Goal: Task Accomplishment & Management: Manage account settings

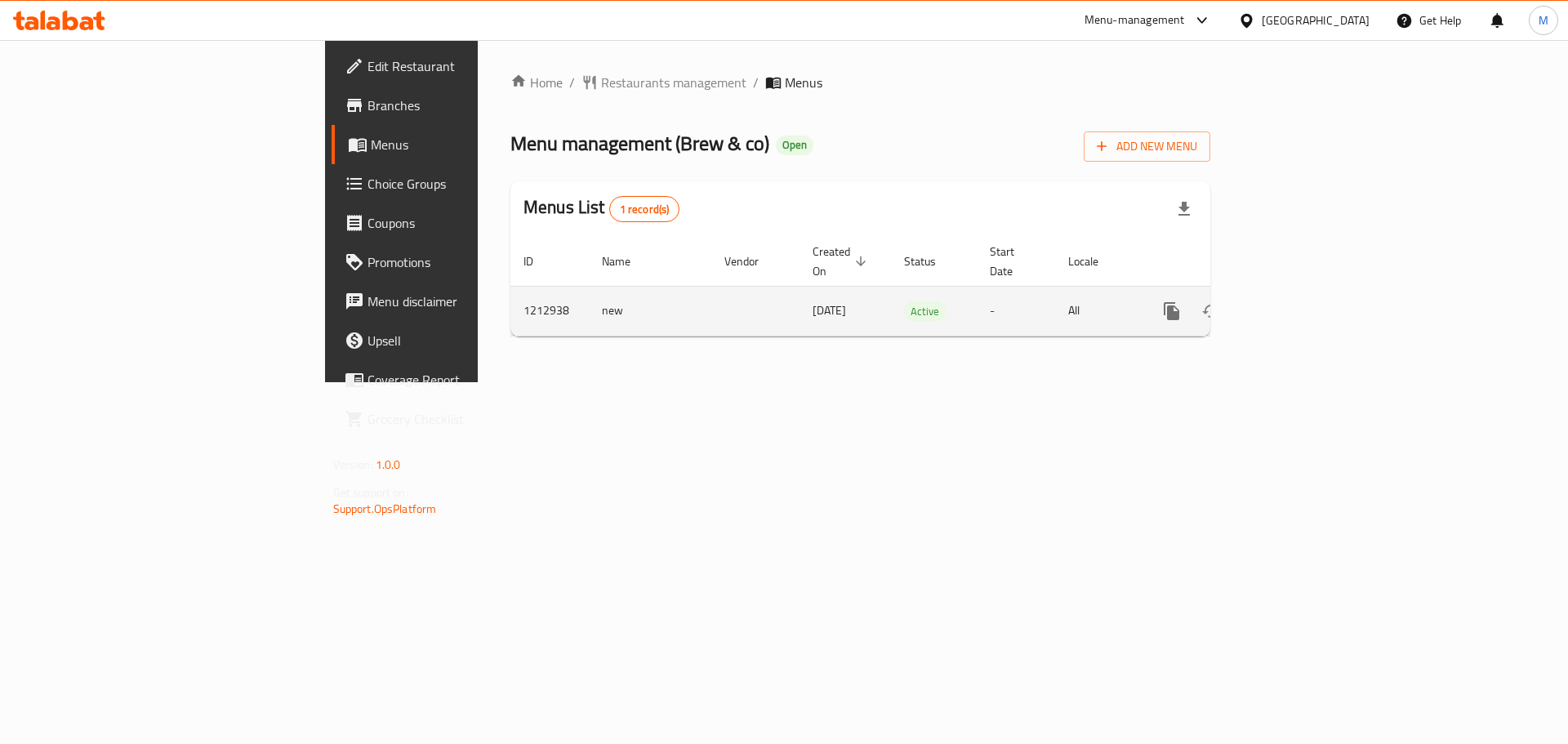
click at [1297, 303] on icon "enhanced table" at bounding box center [1289, 310] width 15 height 15
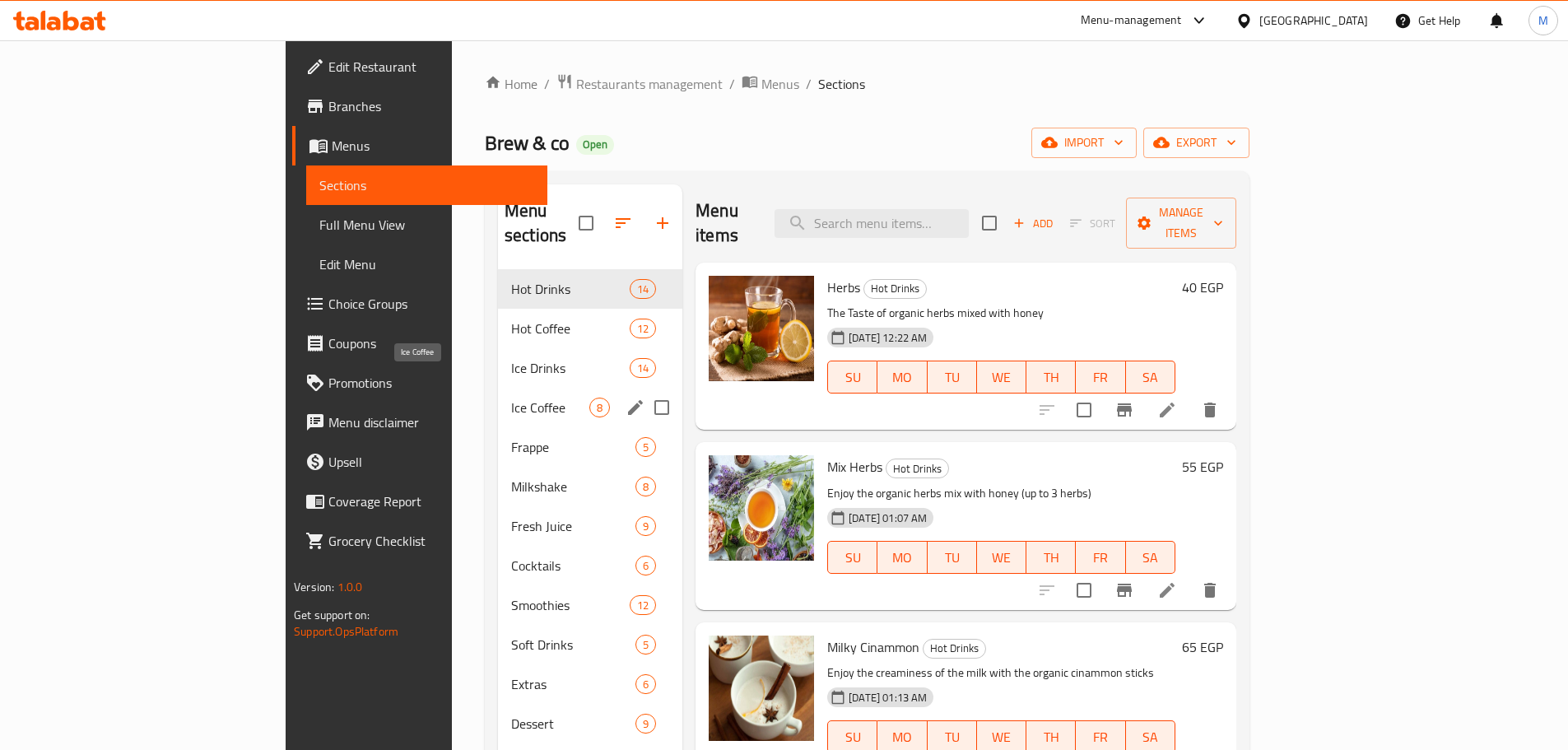
click at [511, 397] on span "Ice Coffee" at bounding box center [550, 407] width 79 height 20
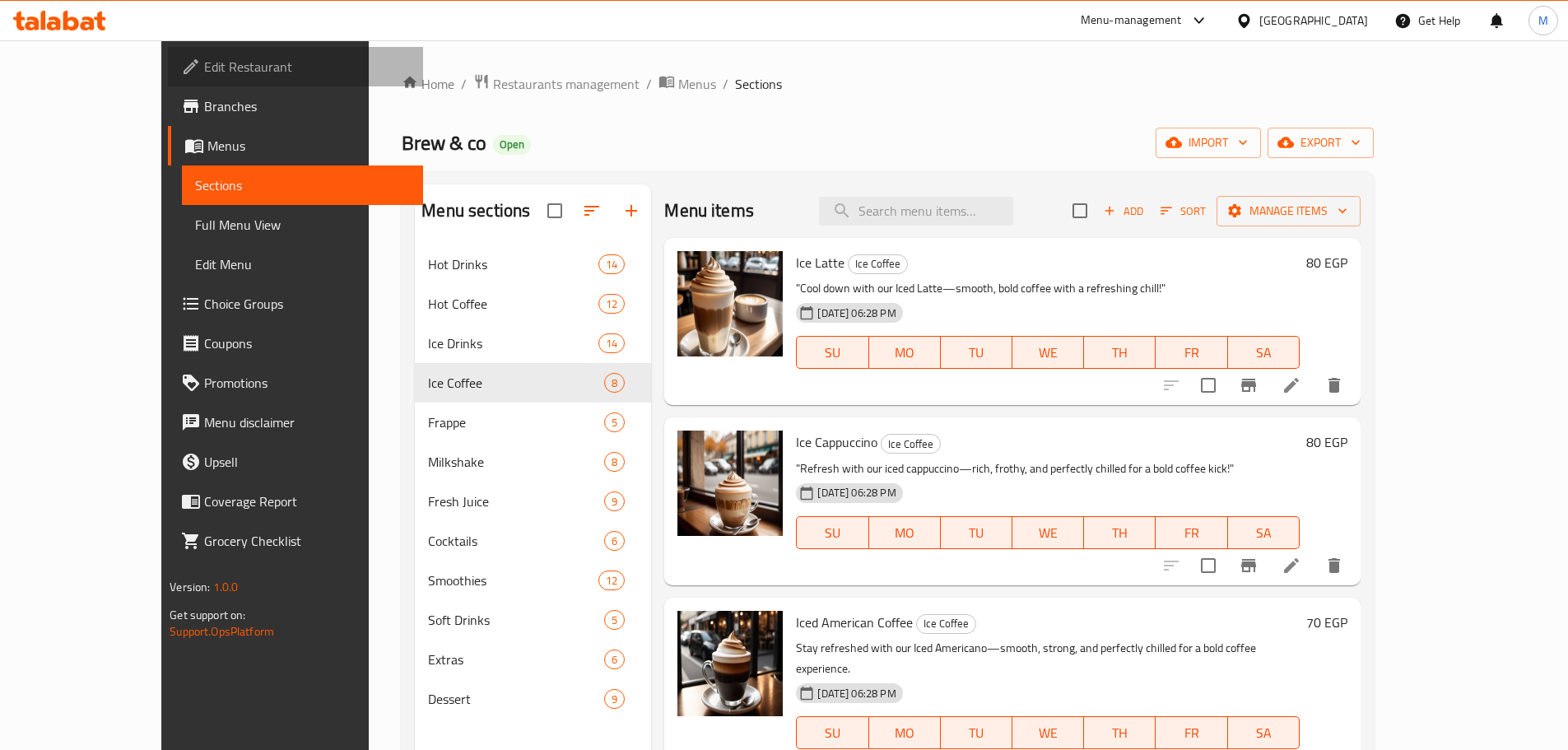
click at [204, 73] on span "Edit Restaurant" at bounding box center [307, 67] width 206 height 20
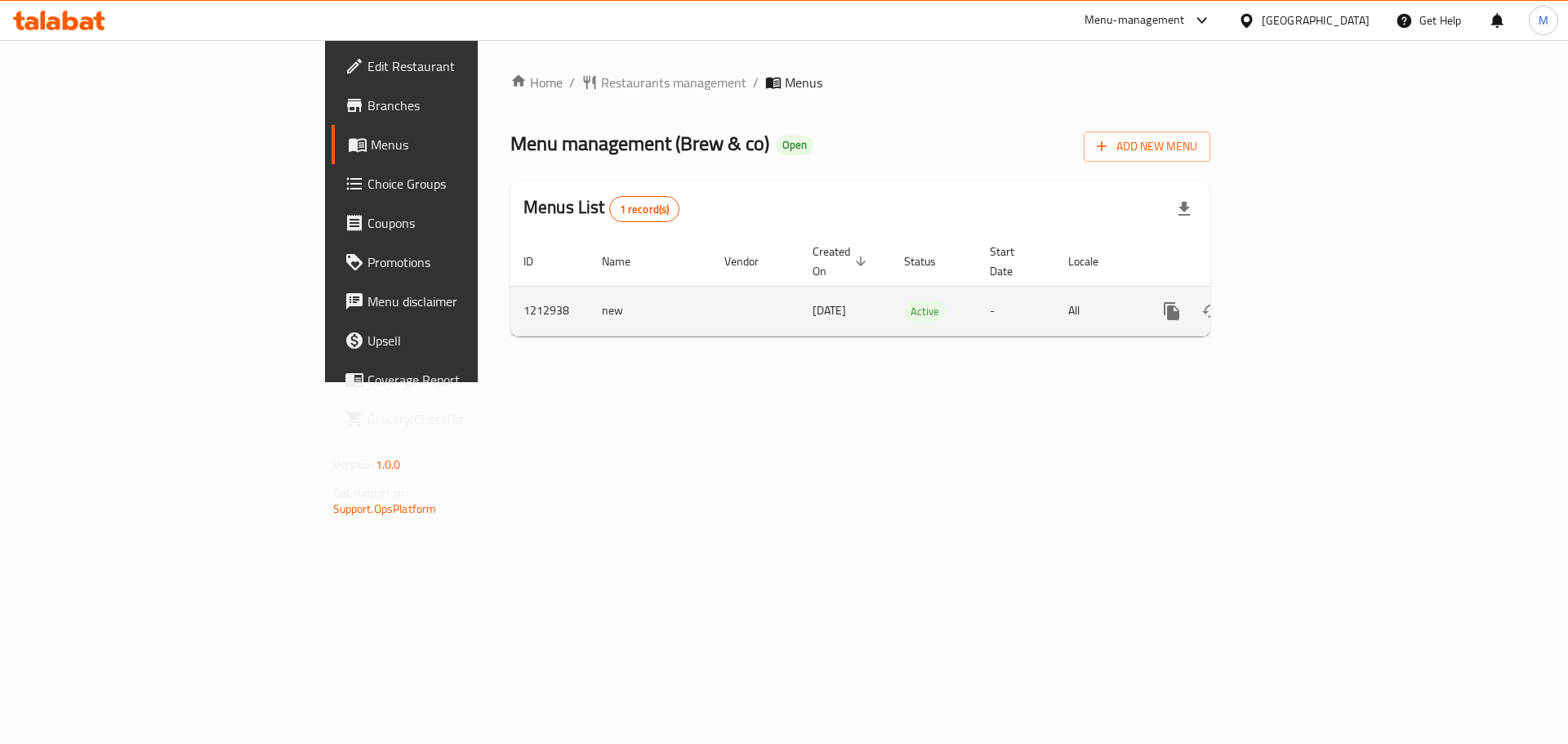
click at [1300, 303] on icon "enhanced table" at bounding box center [1289, 311] width 20 height 20
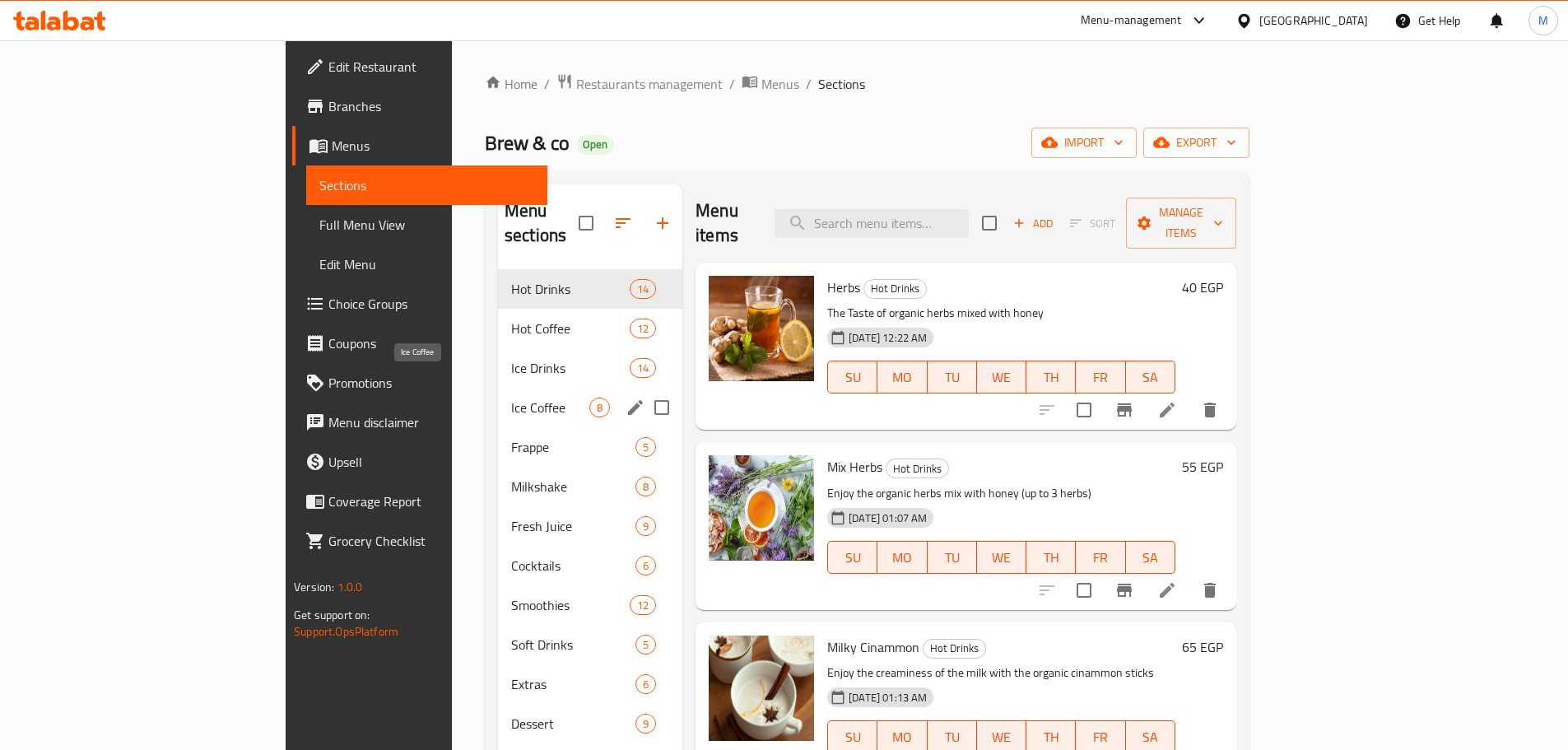
click at [511, 397] on span "Ice Coffee" at bounding box center [550, 407] width 79 height 20
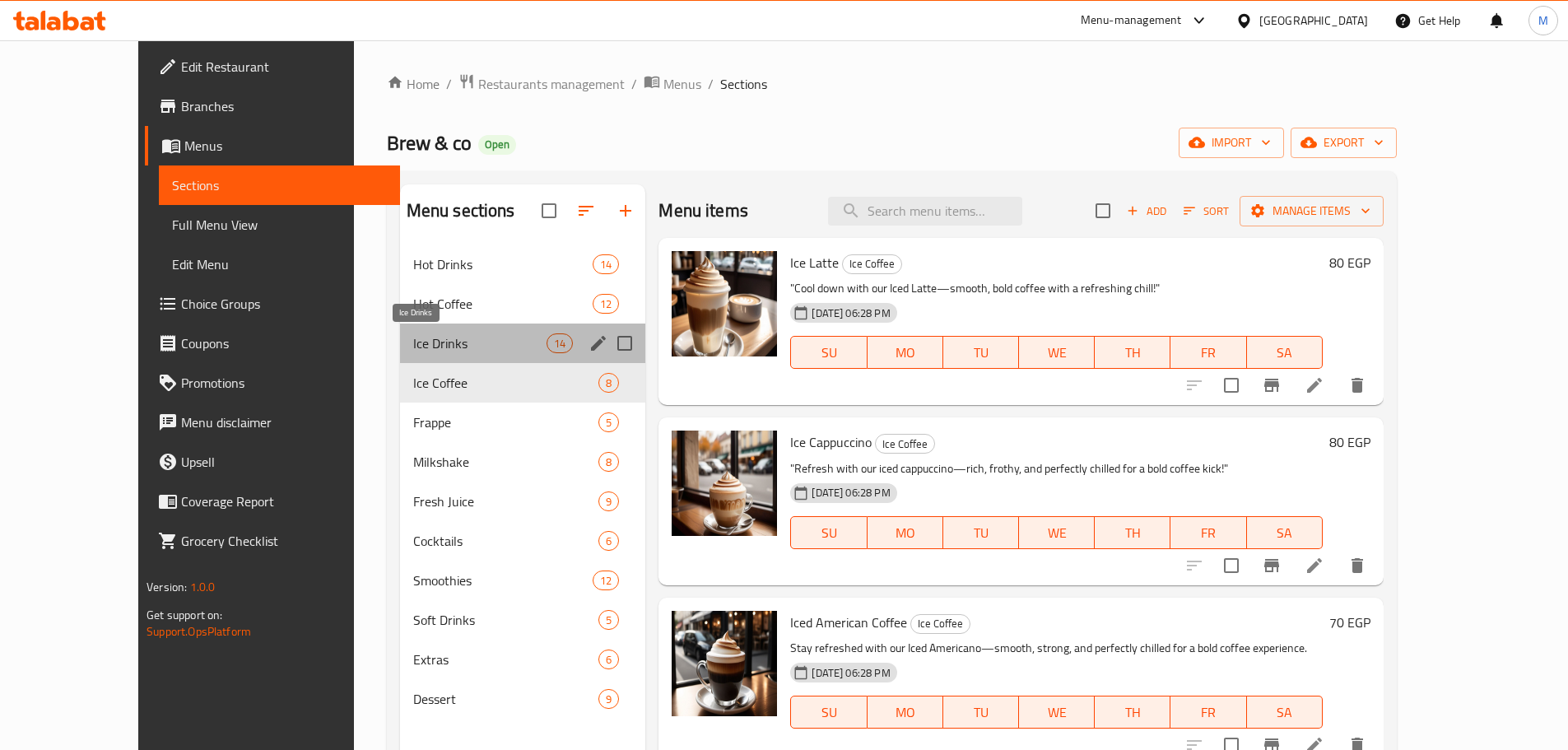
click at [413, 341] on span "Ice Drinks" at bounding box center [479, 343] width 133 height 20
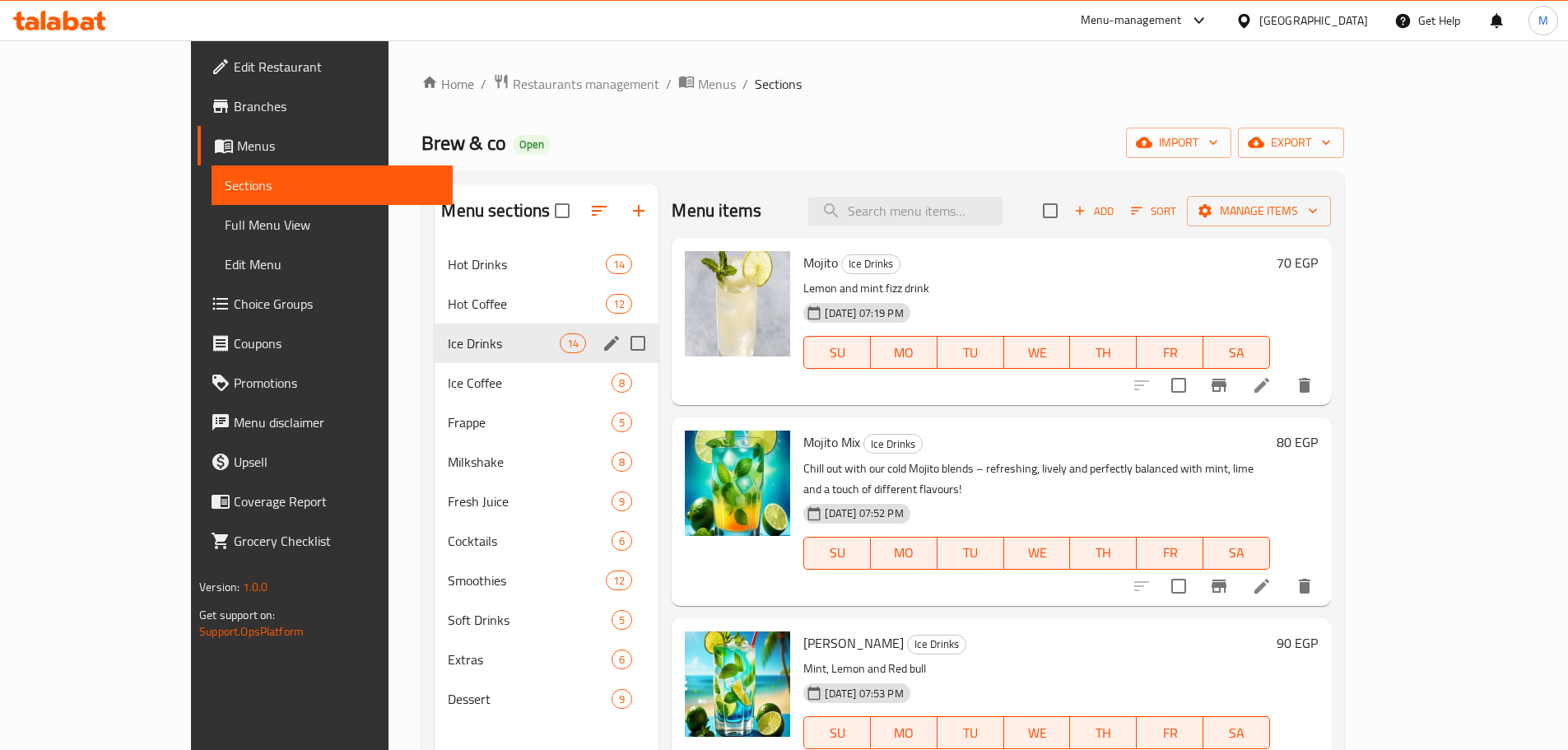
click at [448, 384] on span "Ice Coffee" at bounding box center [530, 383] width 164 height 20
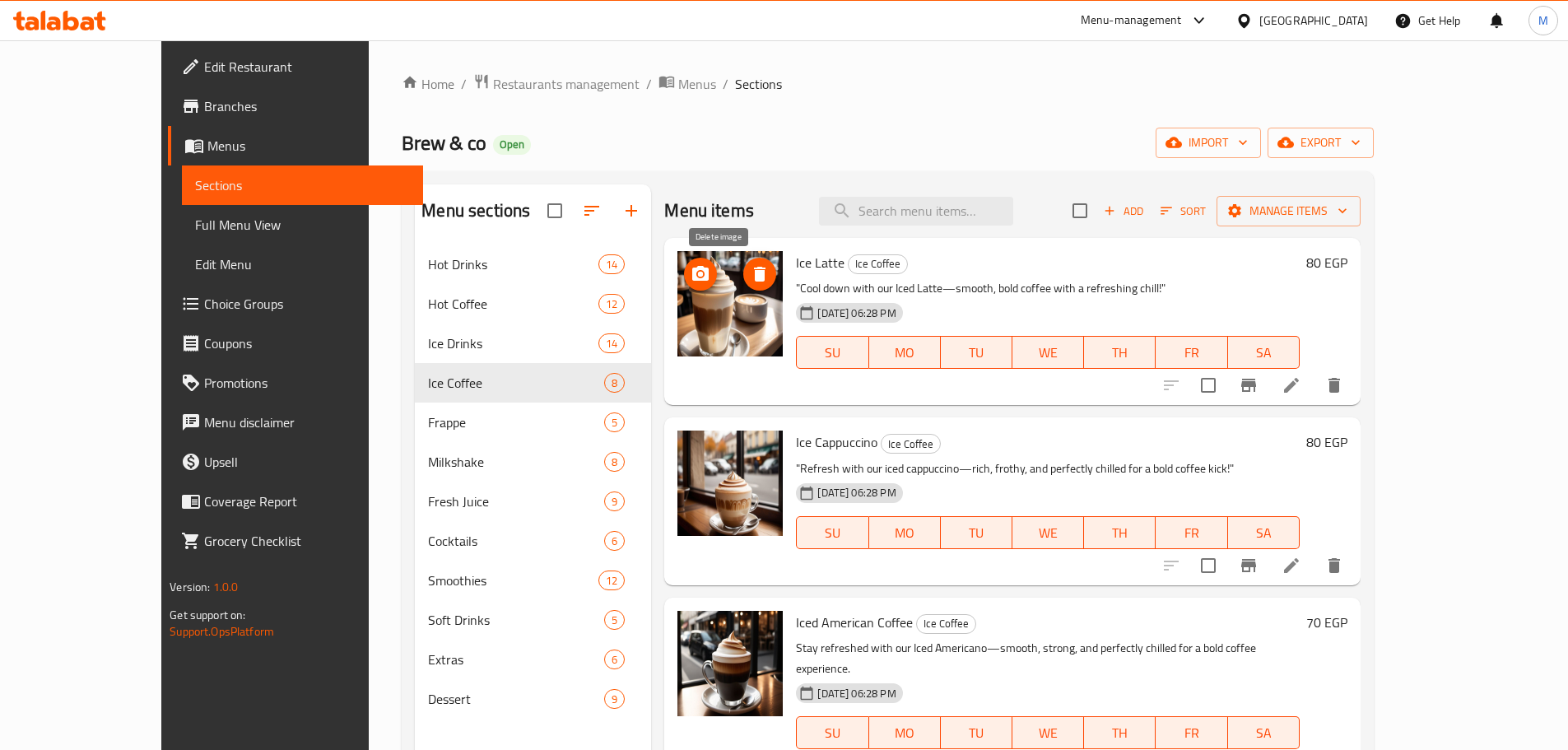
click at [743, 276] on span "delete image" at bounding box center [759, 274] width 33 height 20
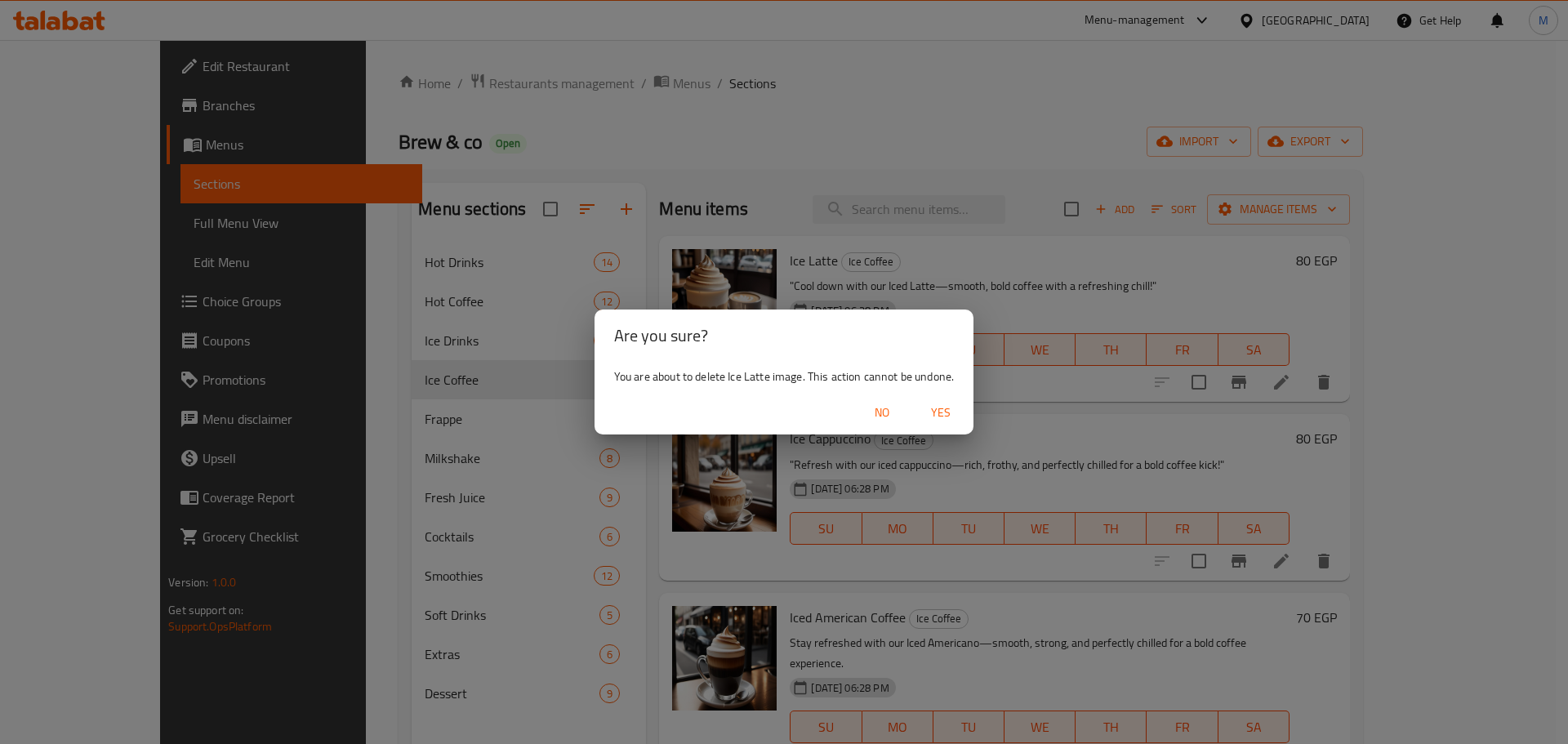
click at [928, 406] on span "Yes" at bounding box center [941, 413] width 39 height 21
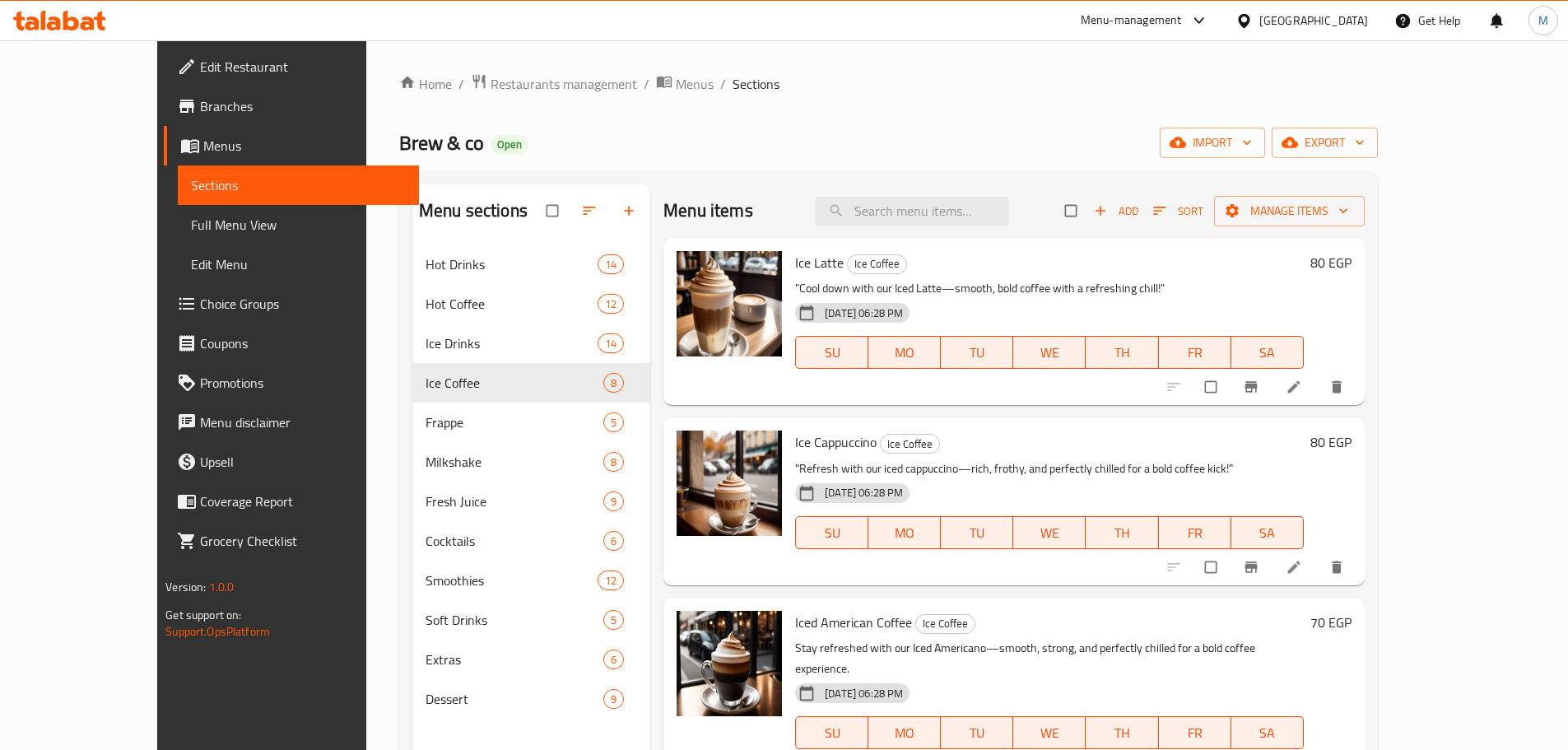
click at [1249, 16] on icon at bounding box center [1243, 20] width 11 height 14
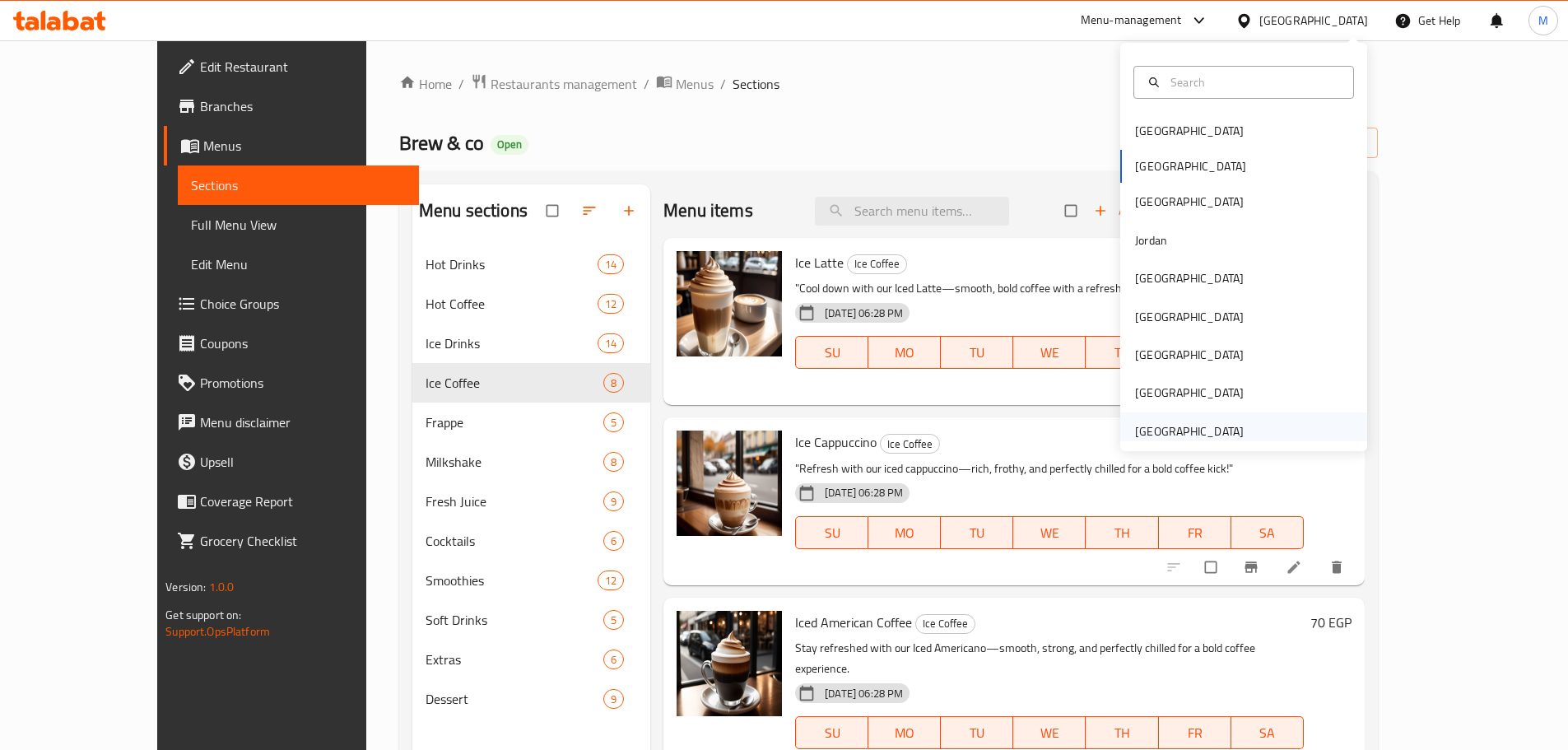
click at [1160, 429] on div "[GEOGRAPHIC_DATA]" at bounding box center [1190, 431] width 109 height 18
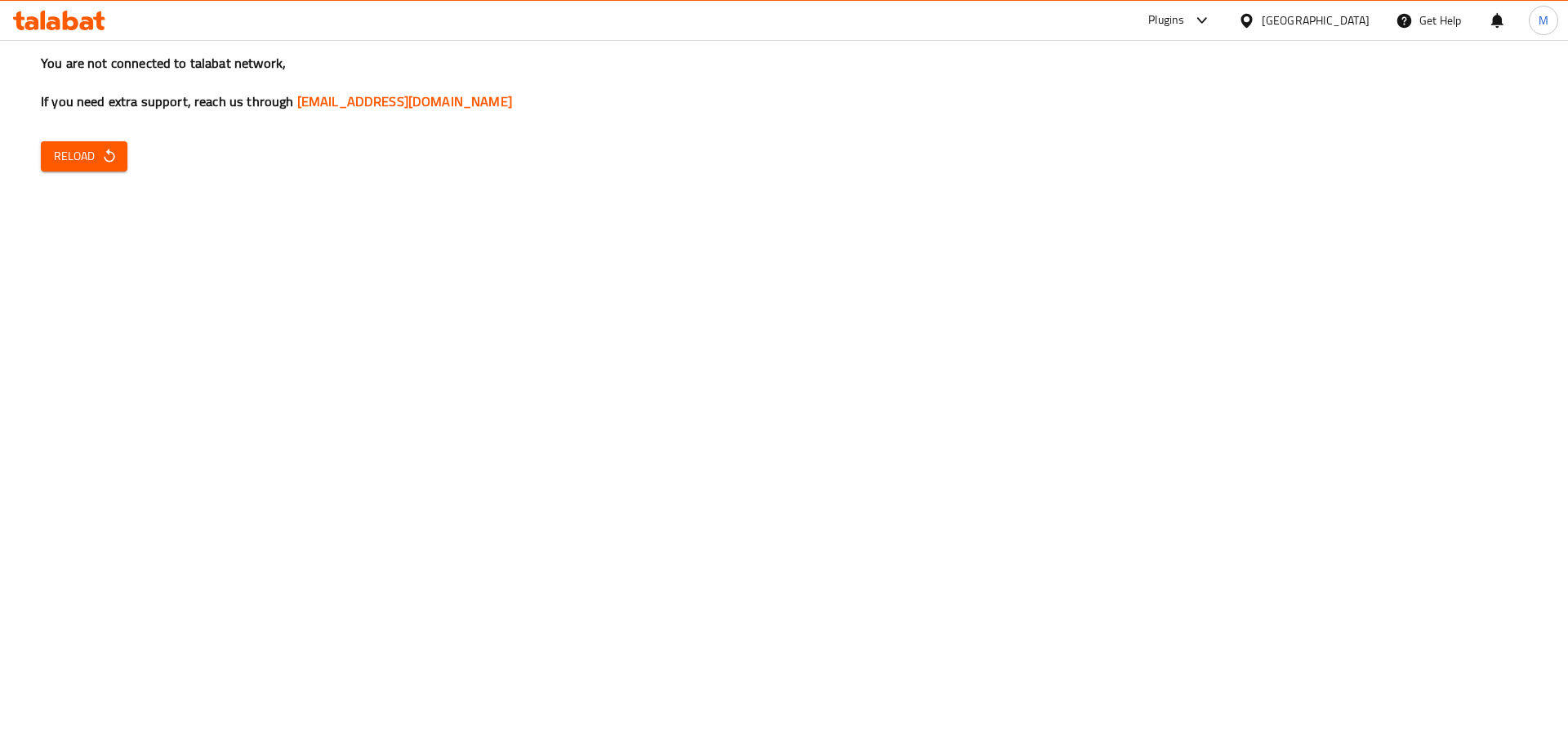
click at [72, 147] on span "Reload" at bounding box center [84, 157] width 61 height 21
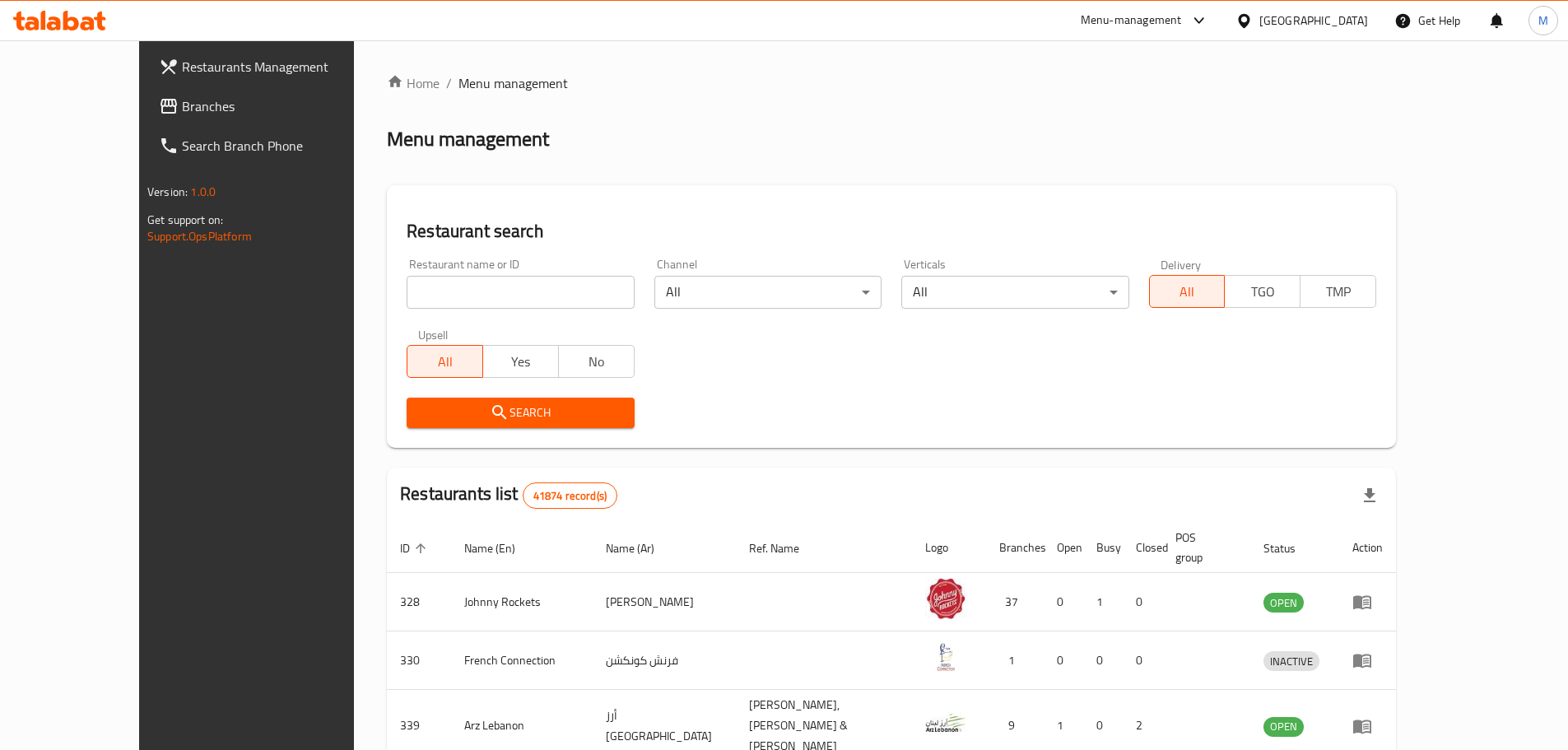
click at [449, 296] on input "search" at bounding box center [520, 292] width 227 height 33
paste input "Via Delhi Restaurant"
type input "Via Delhi Restaurant"
click button "Search" at bounding box center [520, 412] width 227 height 30
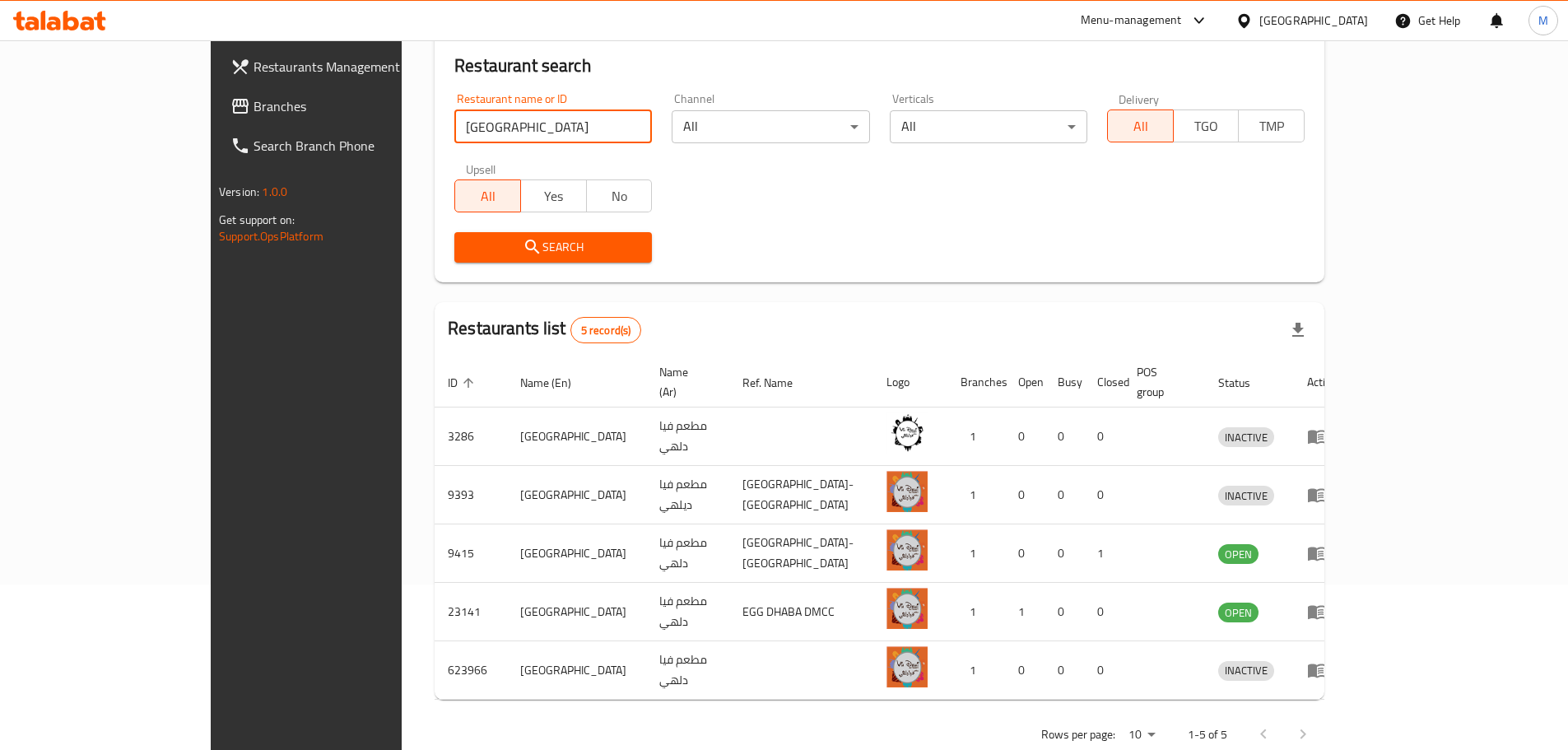
scroll to position [186, 0]
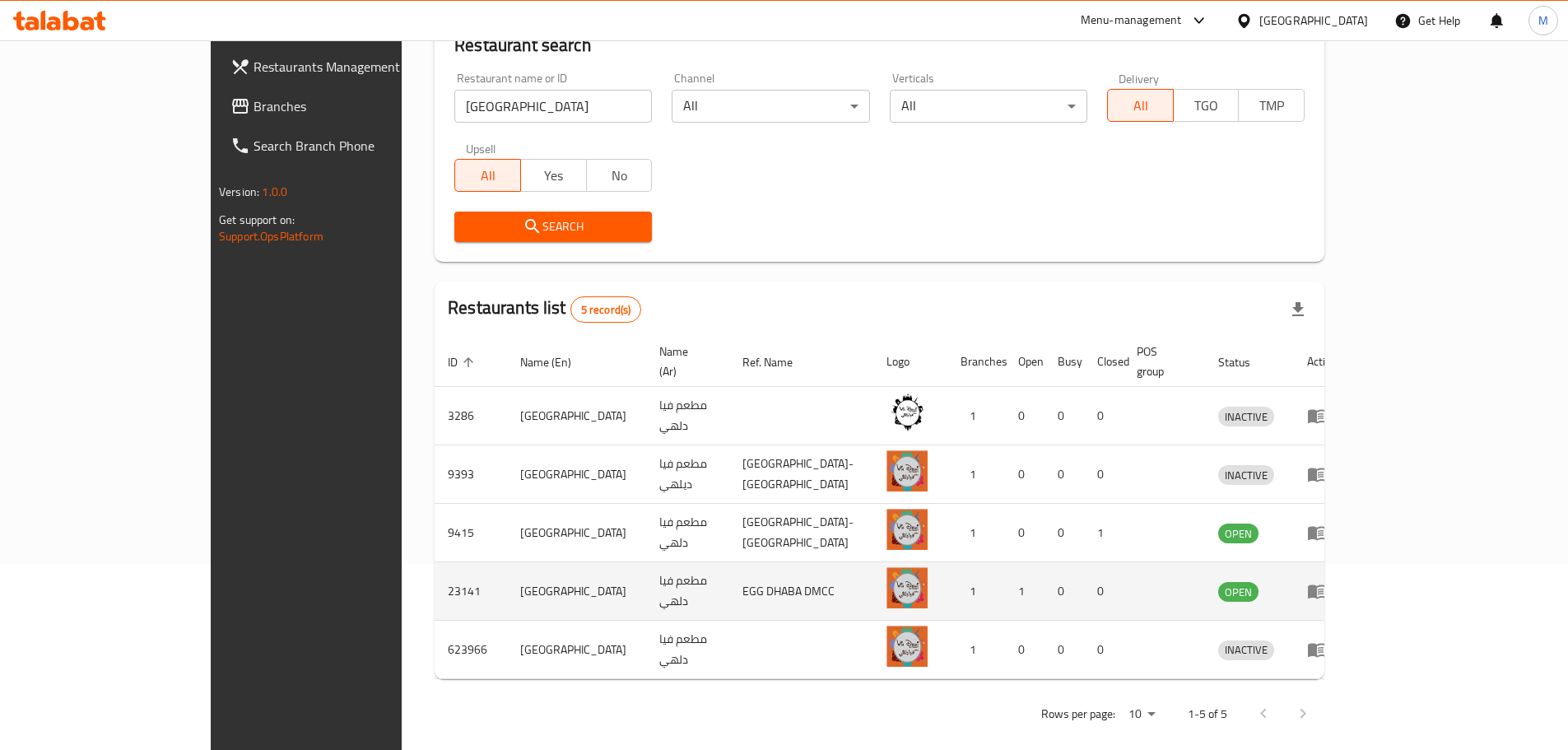
click at [1326, 585] on icon "enhanced table" at bounding box center [1317, 592] width 18 height 14
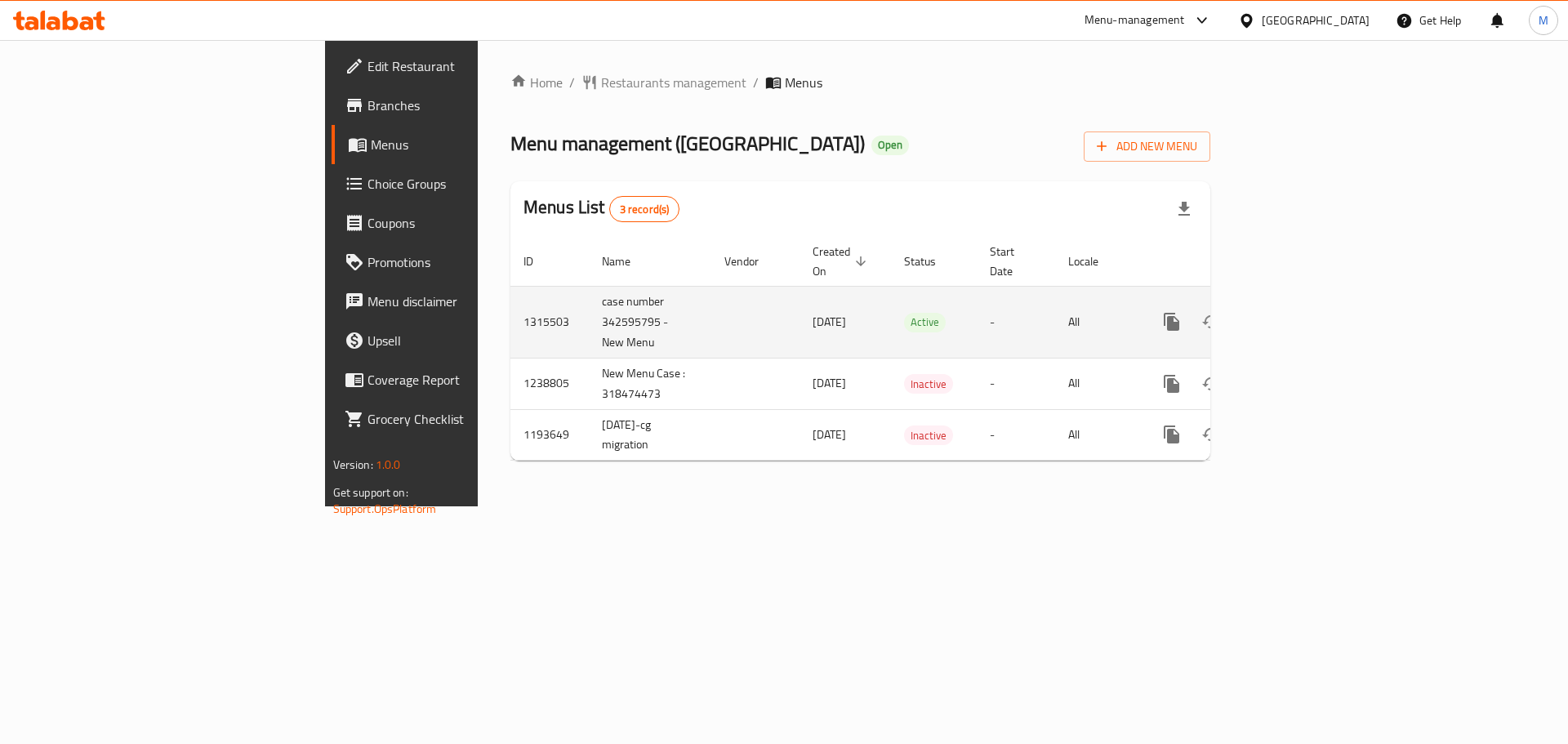
click at [589, 304] on td "case number 342595795 - New Menu" at bounding box center [650, 321] width 123 height 72
copy td "342595795"
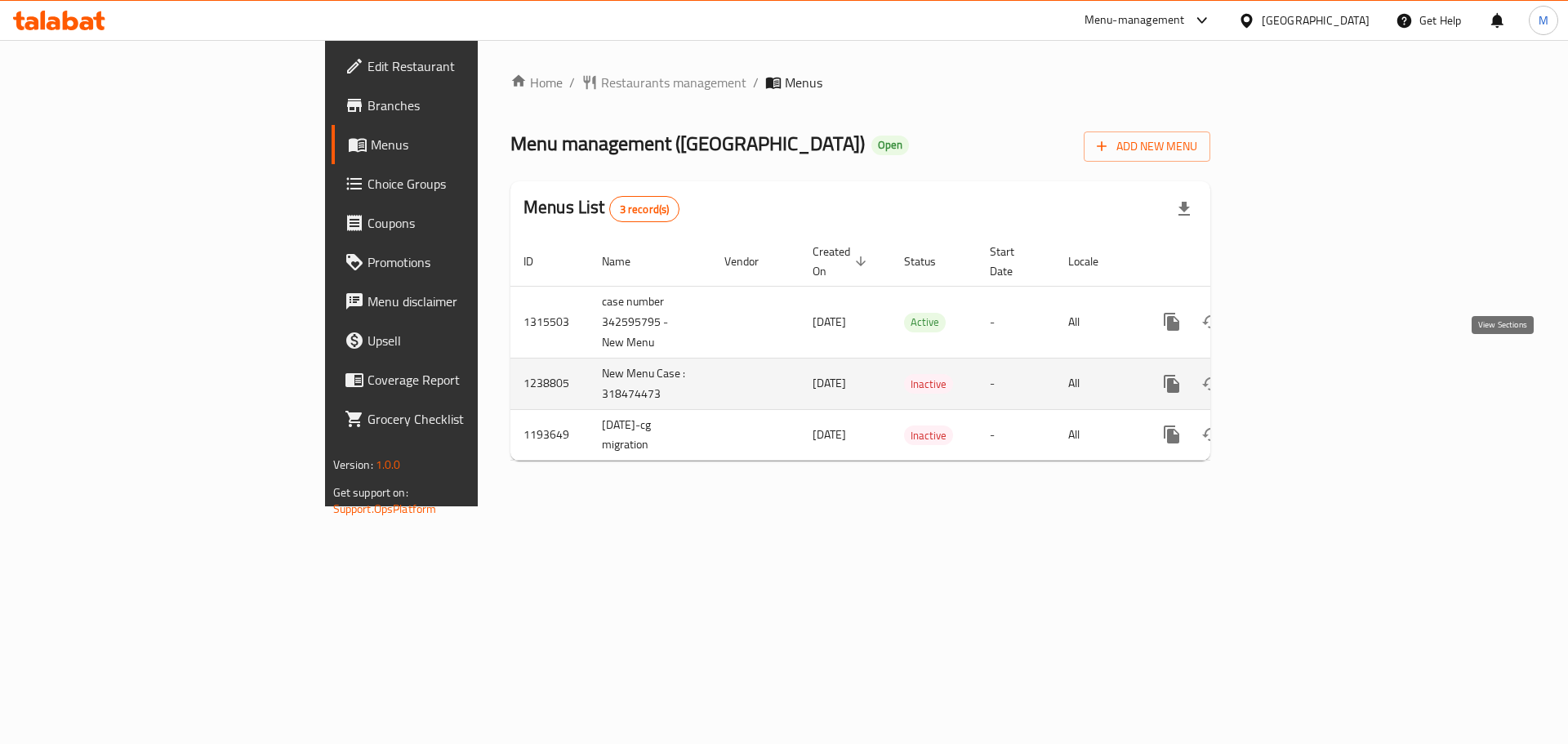
click at [1309, 364] on link "enhanced table" at bounding box center [1289, 384] width 39 height 39
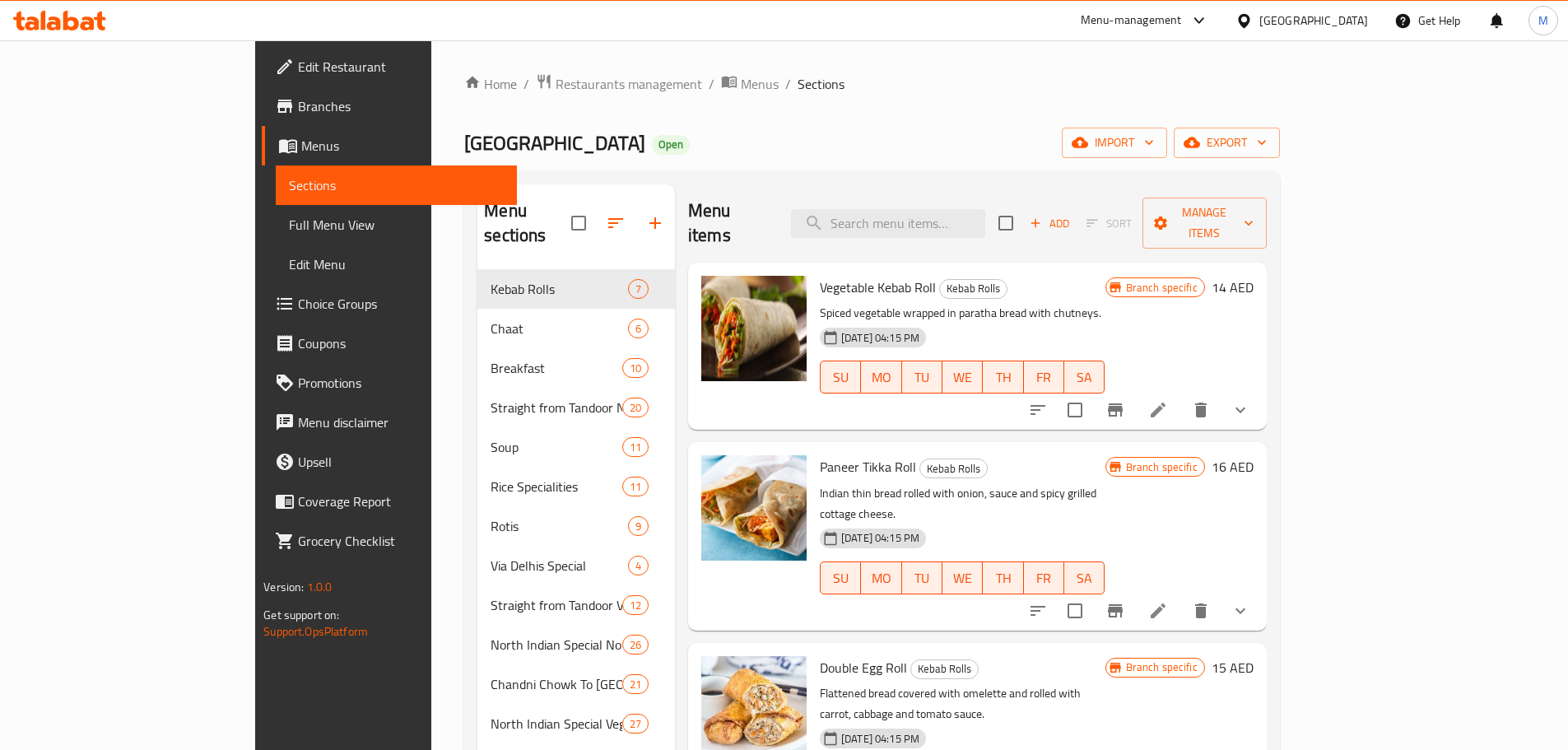
click at [1038, 226] on div "Menu items Add Sort Manage items" at bounding box center [977, 223] width 579 height 79
click at [985, 209] on input "search" at bounding box center [888, 223] width 194 height 29
paste input "Sweet Corn Soup"
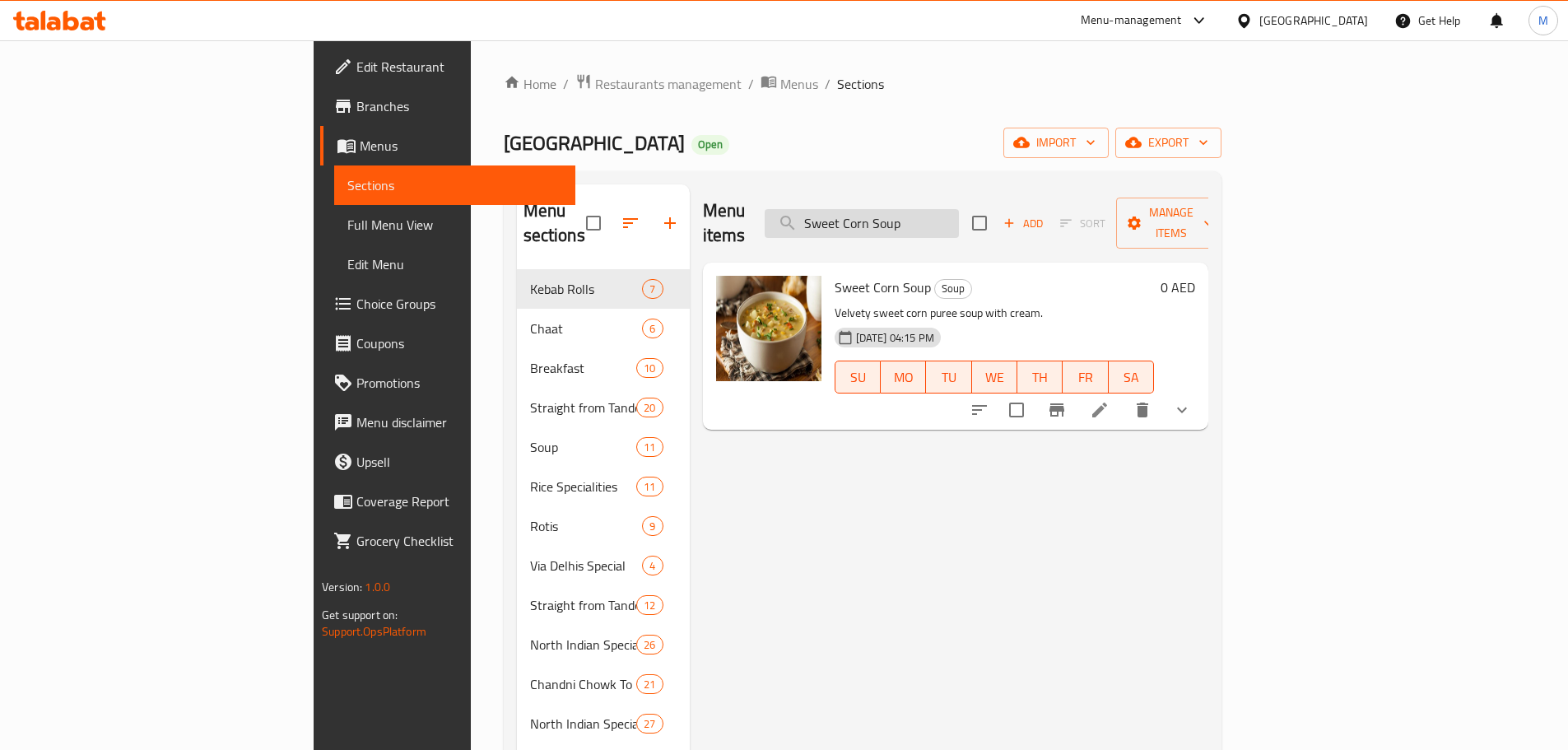
click at [959, 209] on input "Sweet Corn Soup" at bounding box center [861, 223] width 194 height 29
paste input "Hot N Sour"
click at [959, 209] on input "Sweet Corn Hot N Sour Soup" at bounding box center [861, 223] width 194 height 29
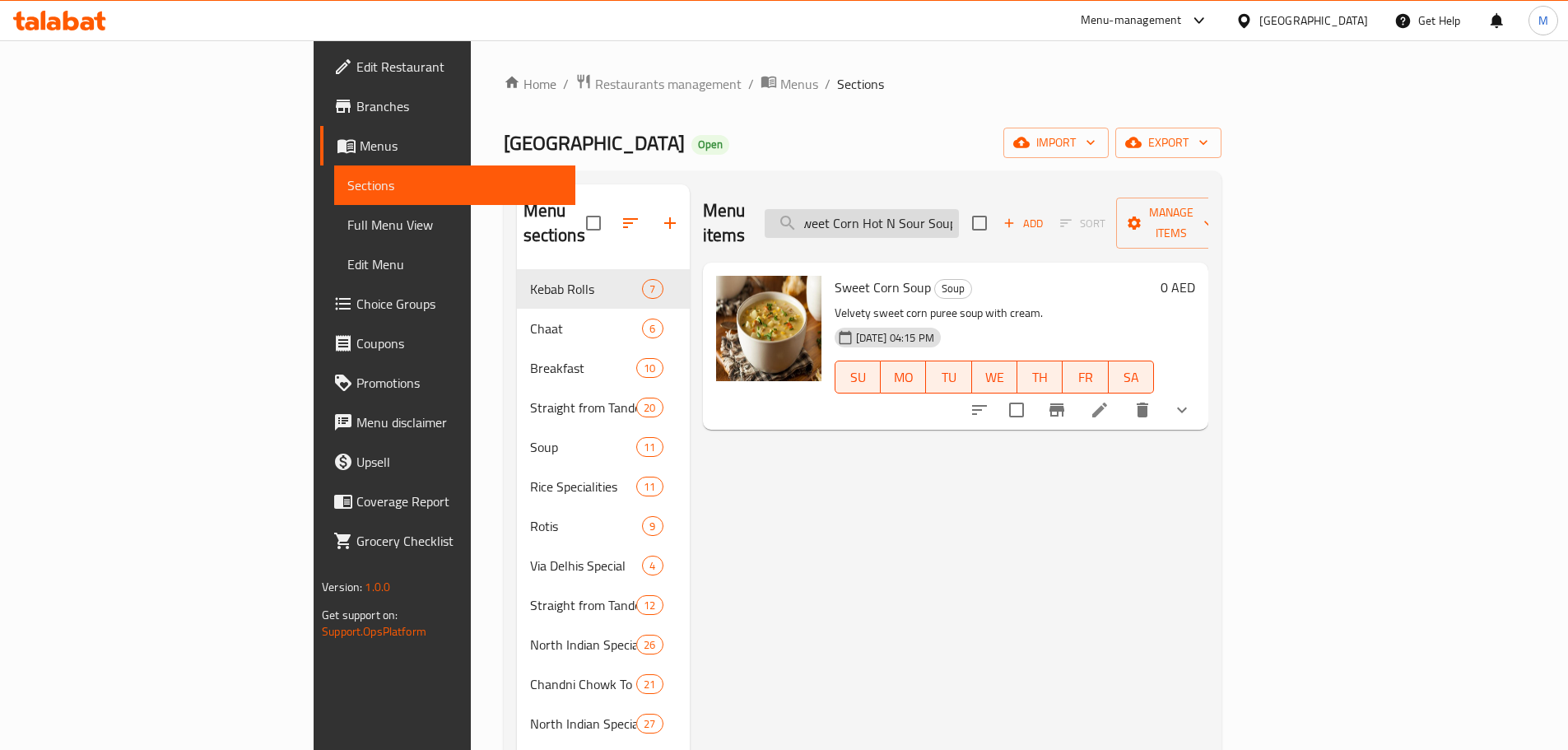
click at [959, 209] on input "Sweet Corn Hot N Sour Soup" at bounding box center [861, 223] width 194 height 29
paste input "search"
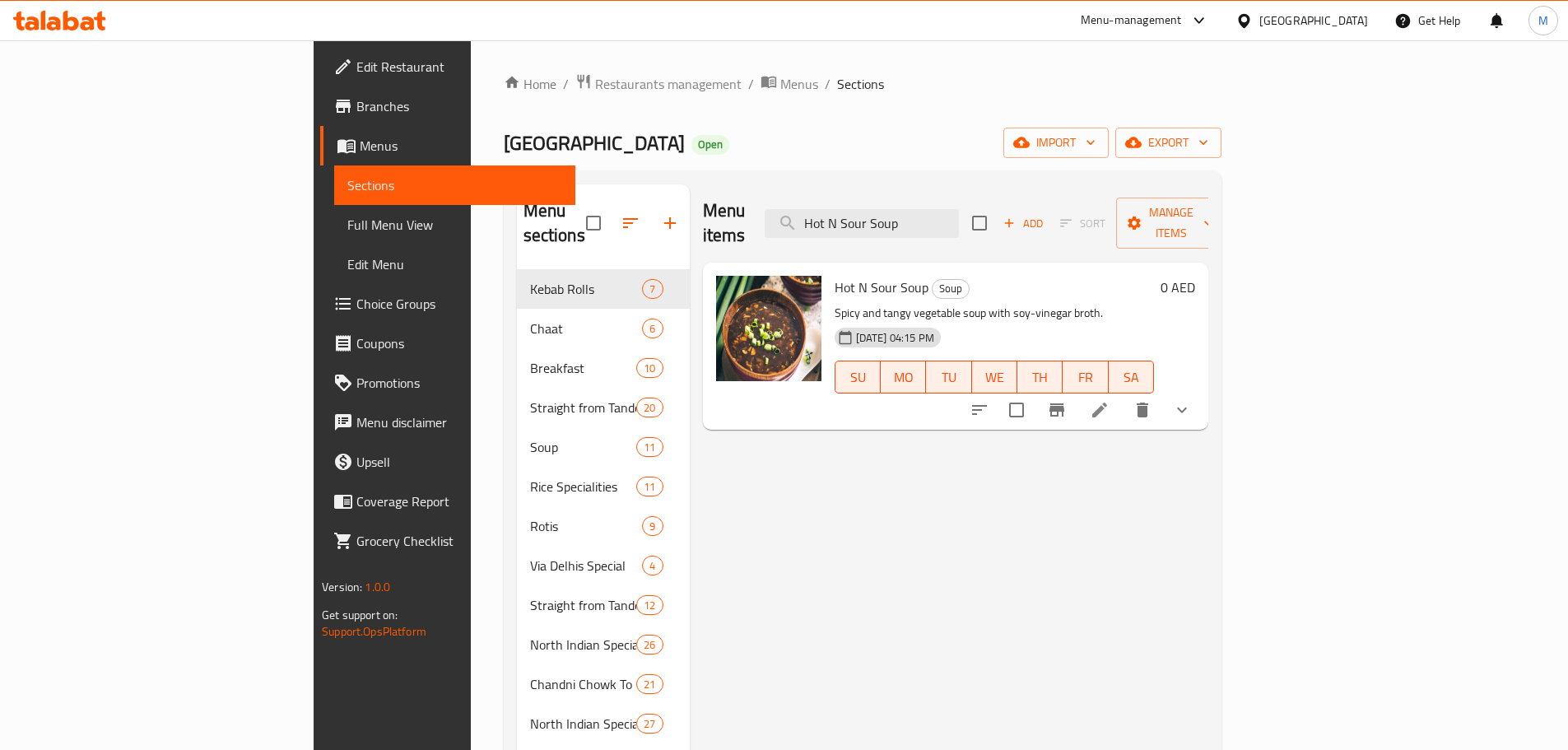
click at [982, 195] on div "Menu items Hot N Sour Soup Add Sort Manage items" at bounding box center [955, 223] width 505 height 79
click at [959, 209] on input "Hot N Sour Soup" at bounding box center [861, 223] width 194 height 29
paste input "Manchow"
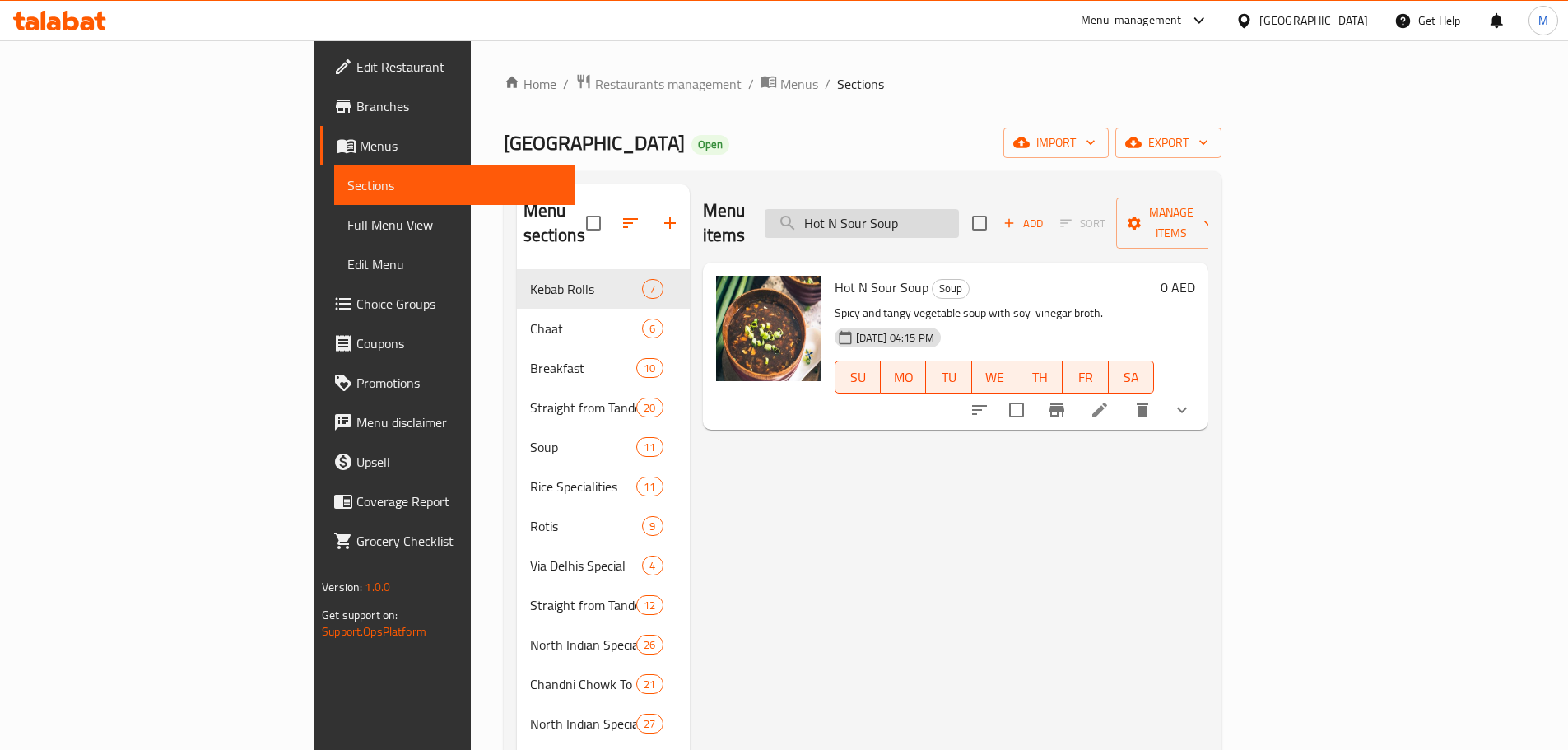
click at [959, 209] on input "Hot N Sour Soup" at bounding box center [861, 223] width 194 height 29
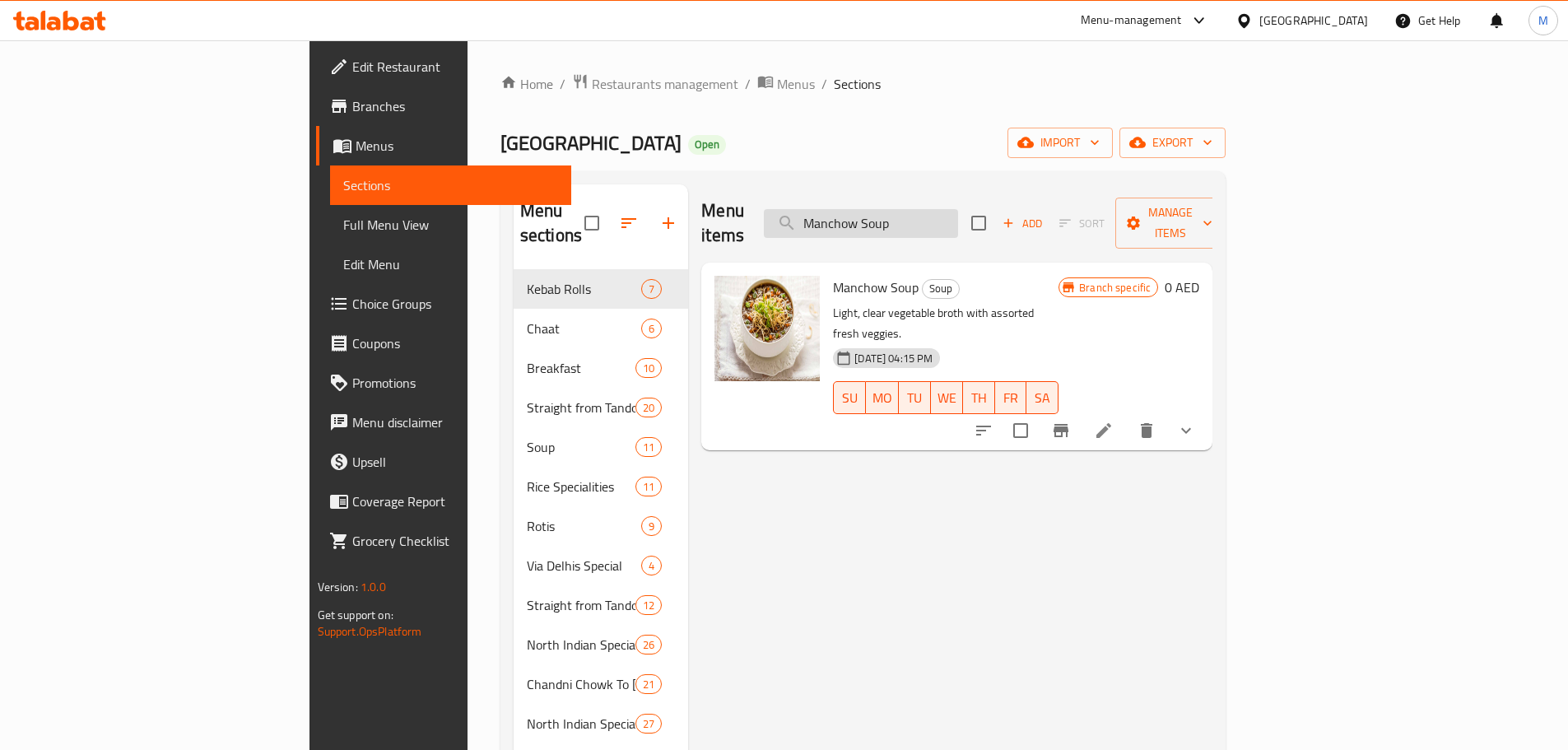
click at [958, 209] on input "Manchow Soup" at bounding box center [860, 223] width 194 height 29
paste input "Tandoori Chicken (4 Pcs)"
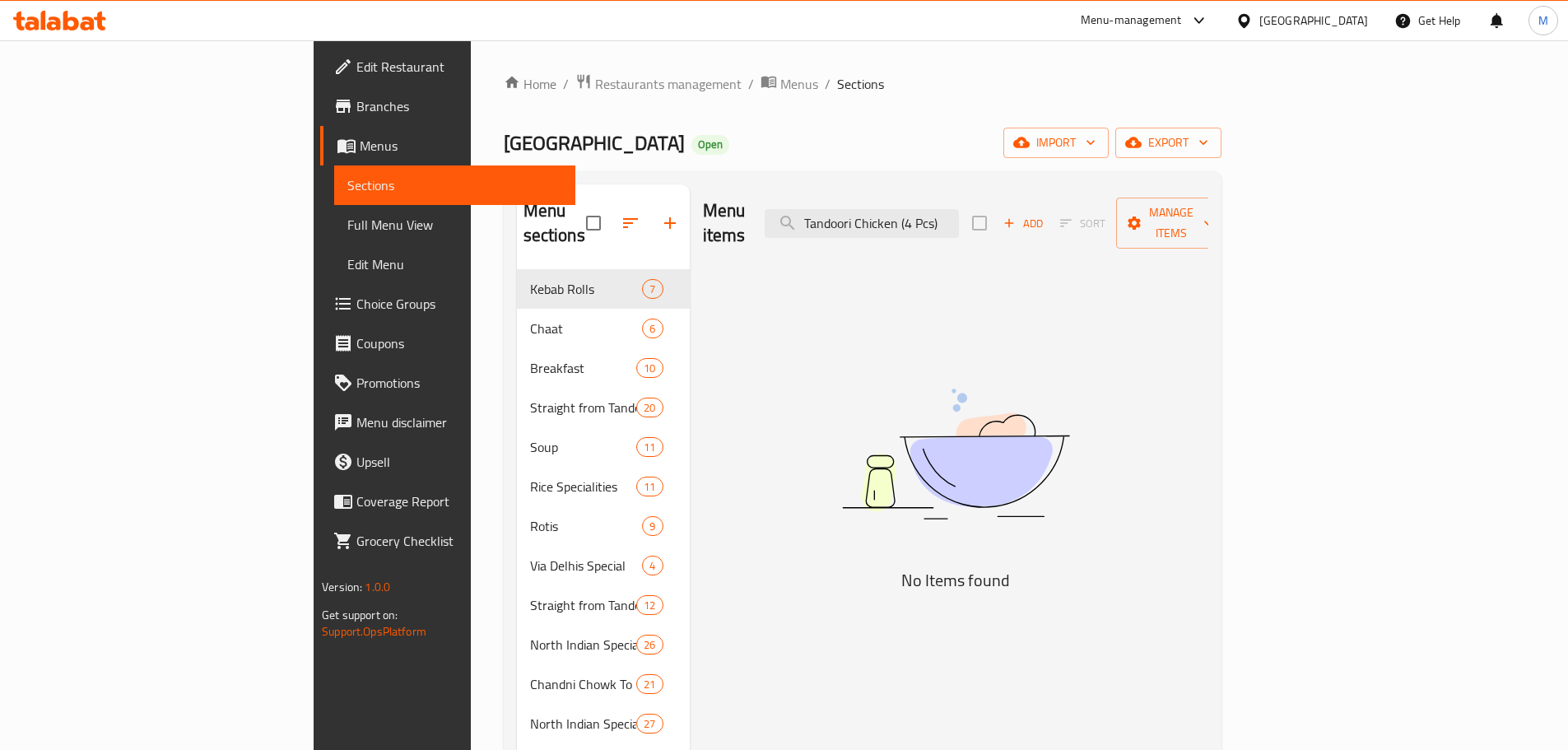
drag, startPoint x: 1015, startPoint y: 210, endPoint x: 1133, endPoint y: 207, distance: 118.0
click at [1133, 207] on div "Menu items Tandoori Chicken (4 Pcs) Add Sort Manage items" at bounding box center [955, 223] width 505 height 79
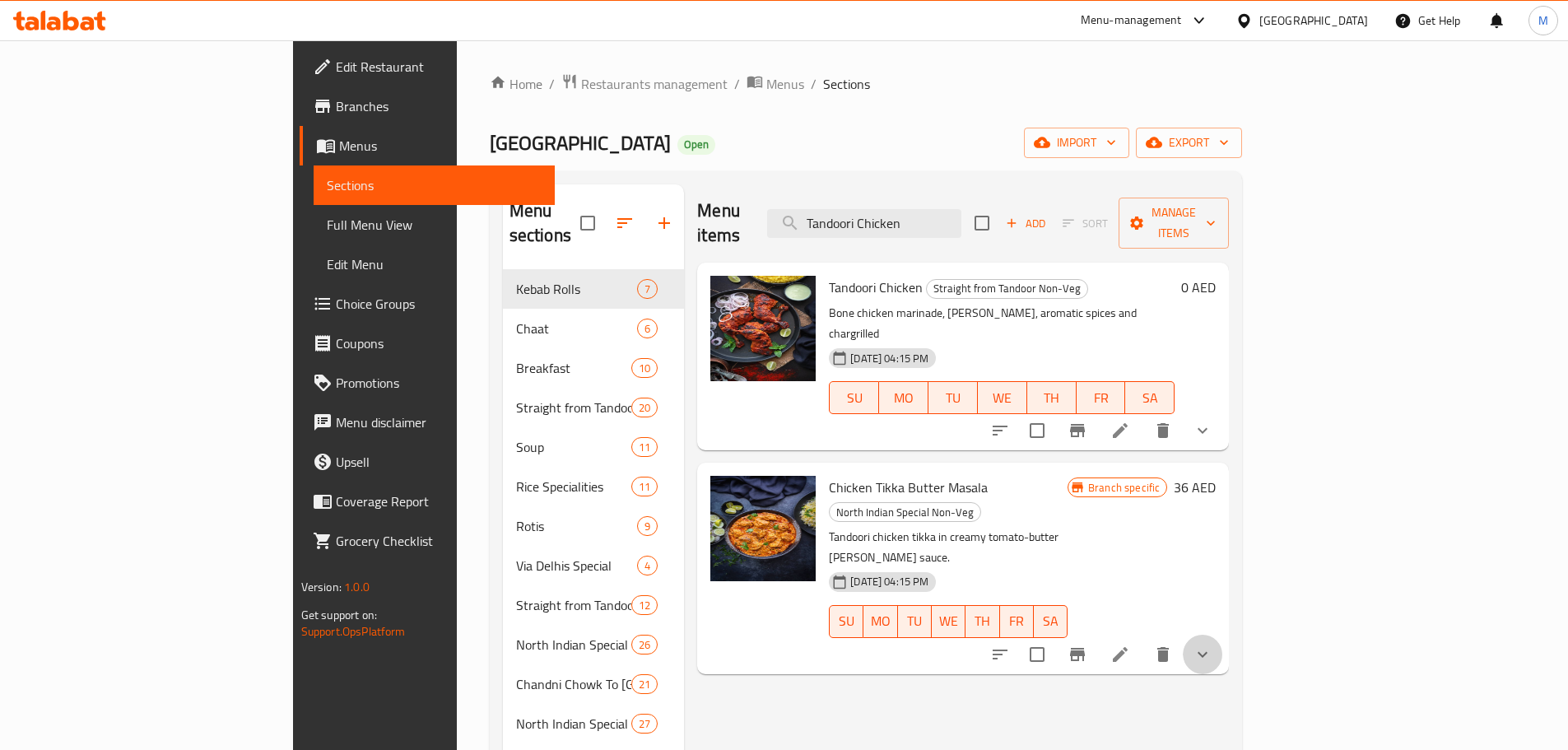
click at [1212, 645] on icon "show more" at bounding box center [1203, 654] width 20 height 20
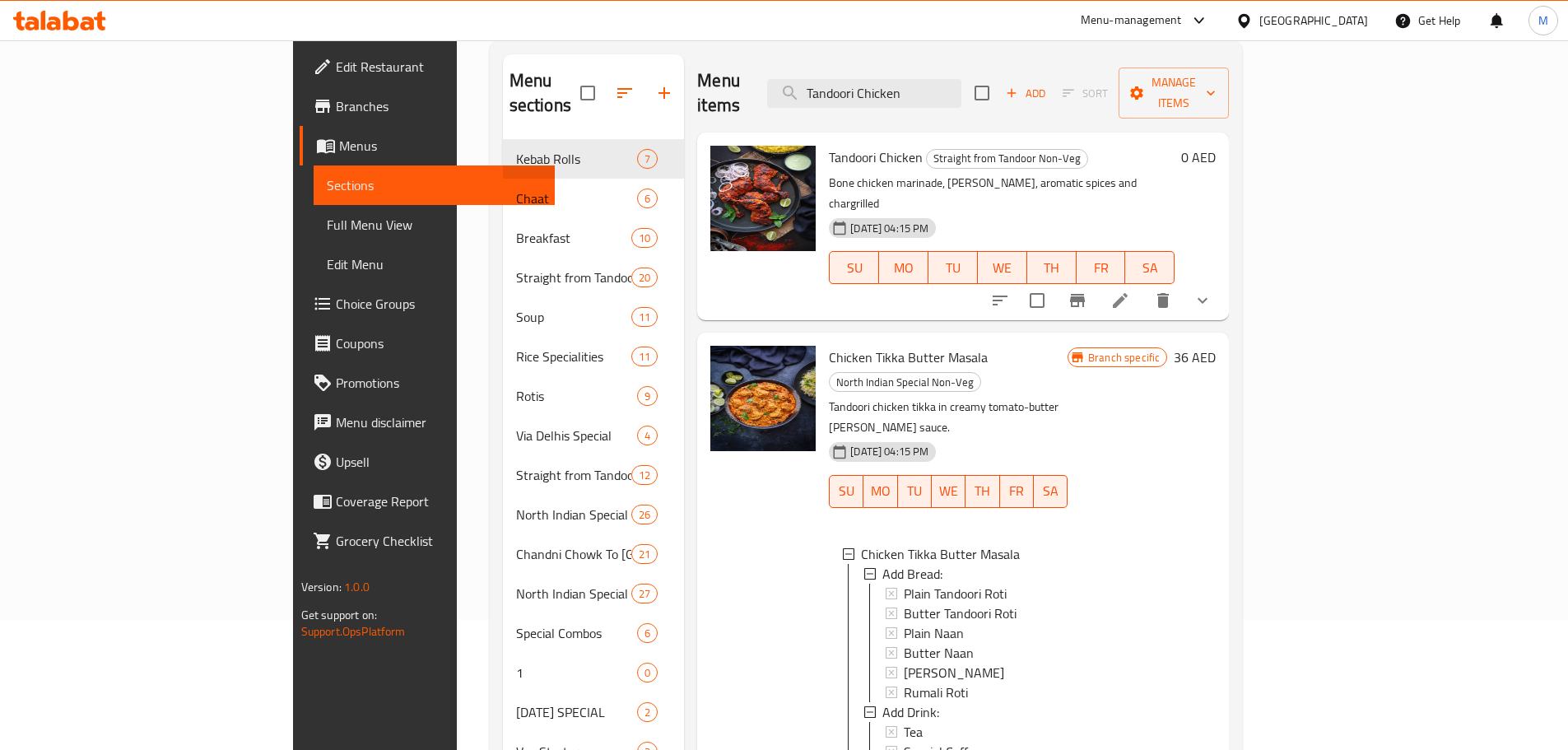
scroll to position [48, 0]
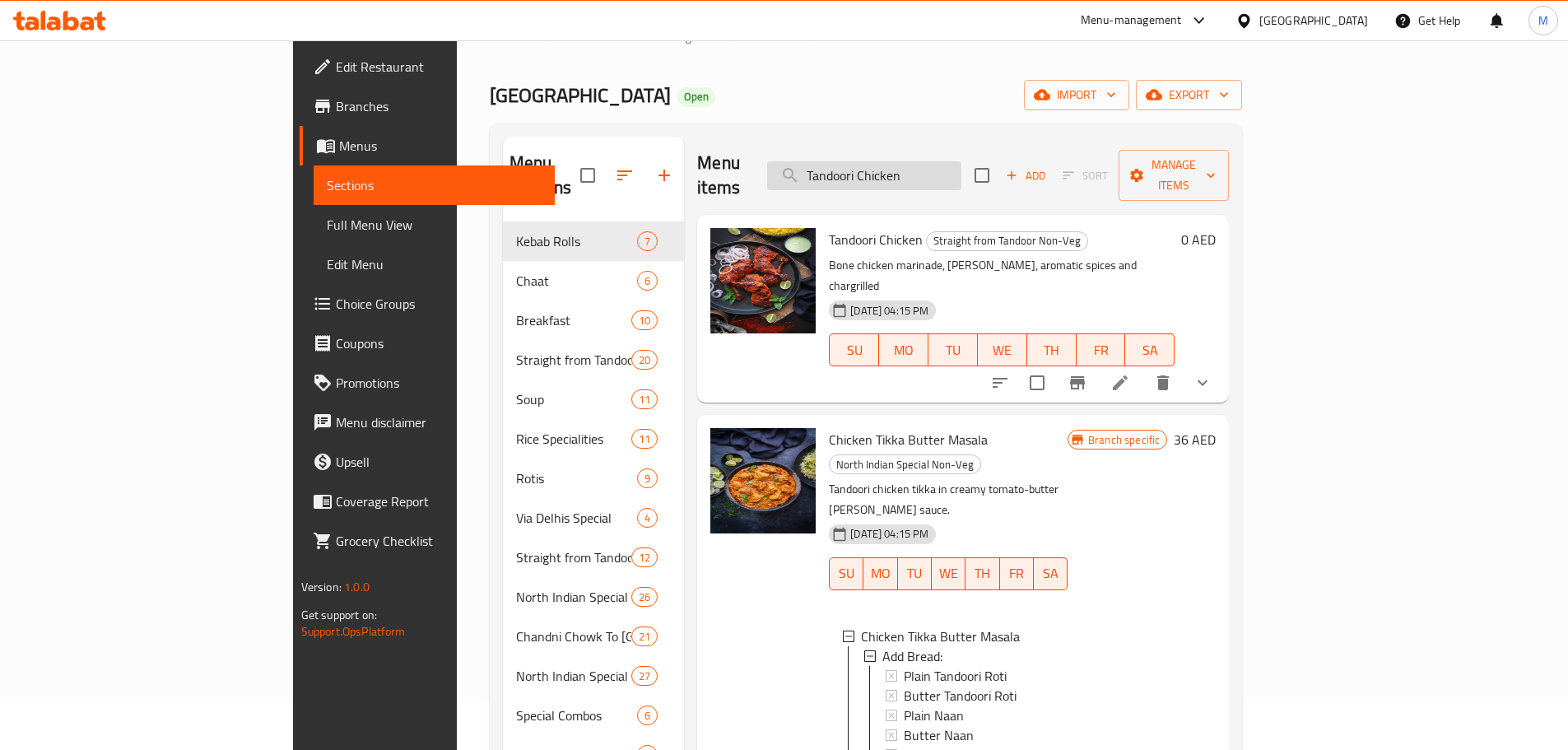
click at [962, 162] on input "Tandoori Chicken" at bounding box center [864, 175] width 194 height 29
paste input "Bhatt"
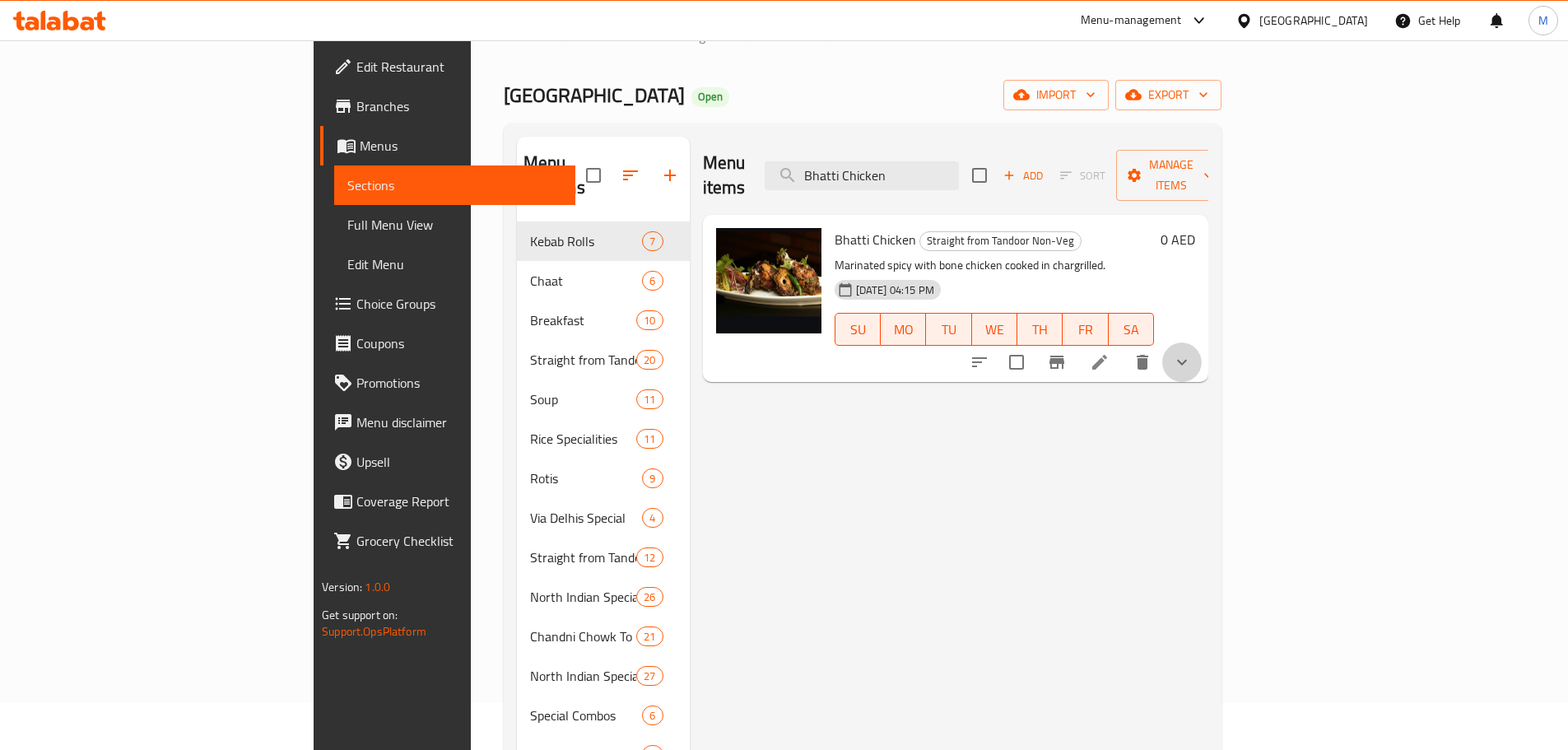
click at [1202, 350] on button "show more" at bounding box center [1182, 362] width 40 height 40
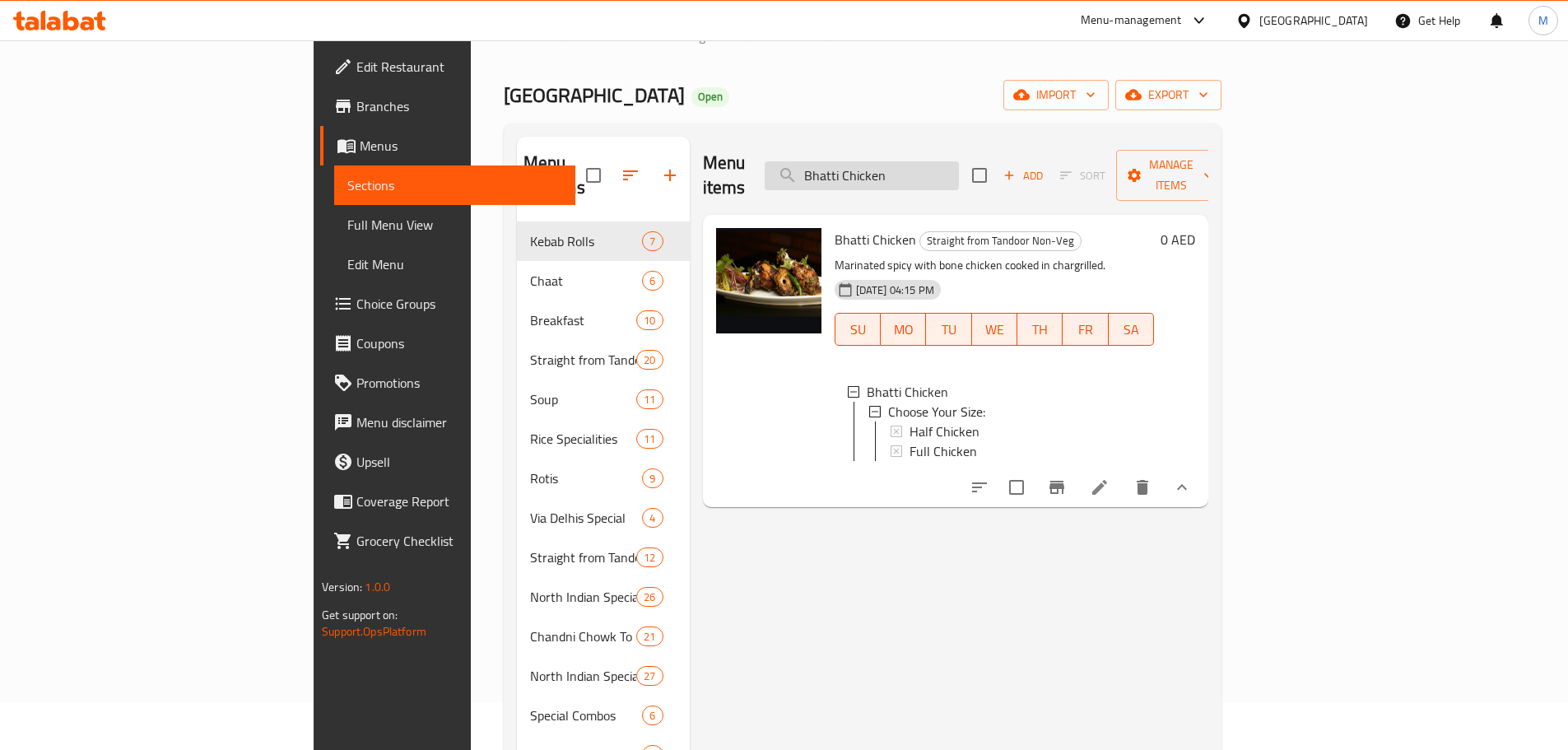
click at [959, 164] on input "Bhatti Chicken" at bounding box center [861, 175] width 194 height 29
paste input "Indo-Chinese Lunchbox"
click at [959, 164] on input "Indo-Chinese Lunchbox" at bounding box center [861, 175] width 194 height 29
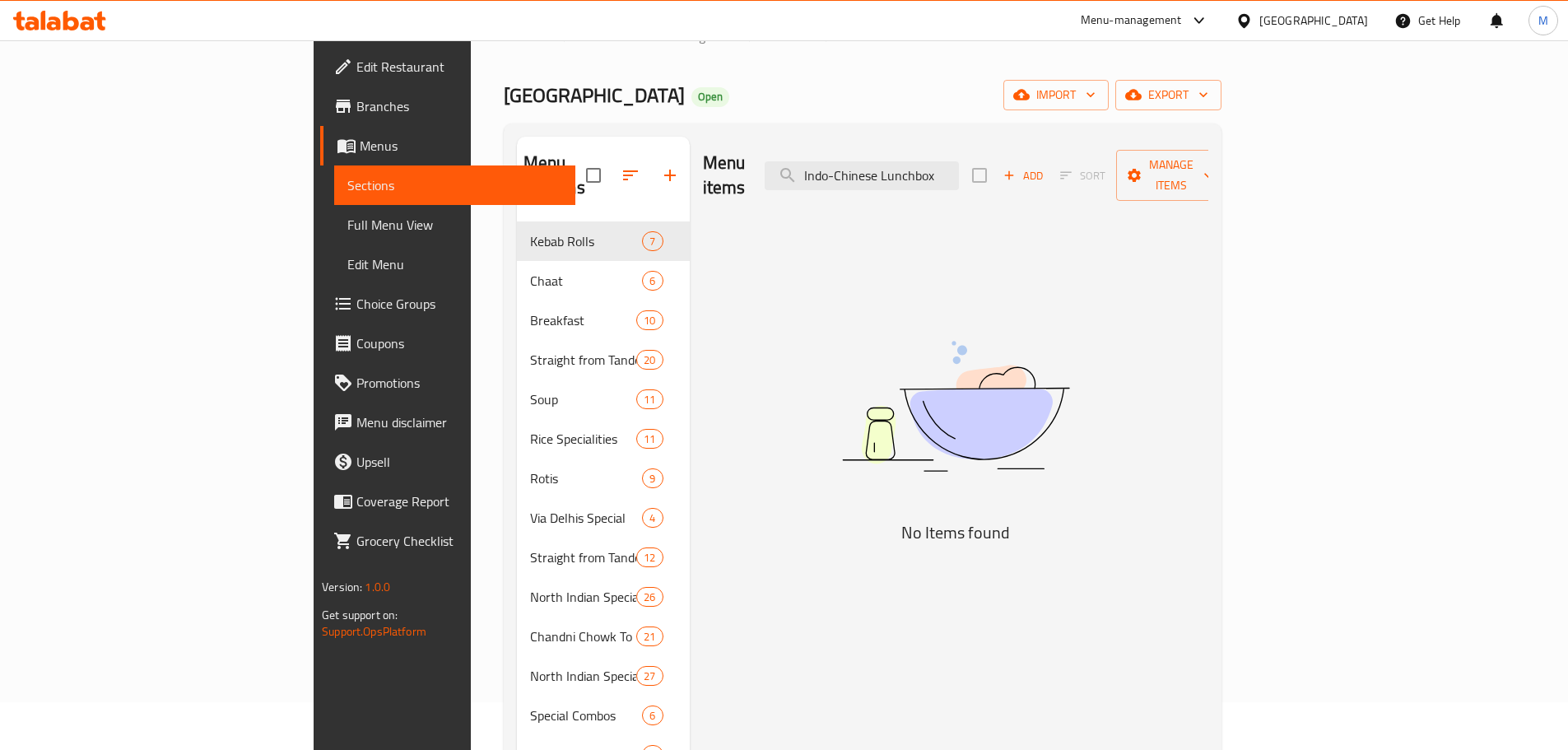
drag, startPoint x: 996, startPoint y: 164, endPoint x: 1092, endPoint y: 163, distance: 96.0
click at [1092, 163] on div "Menu items Indo-Chinese Lunchbox Add Sort Manage items" at bounding box center [955, 175] width 505 height 79
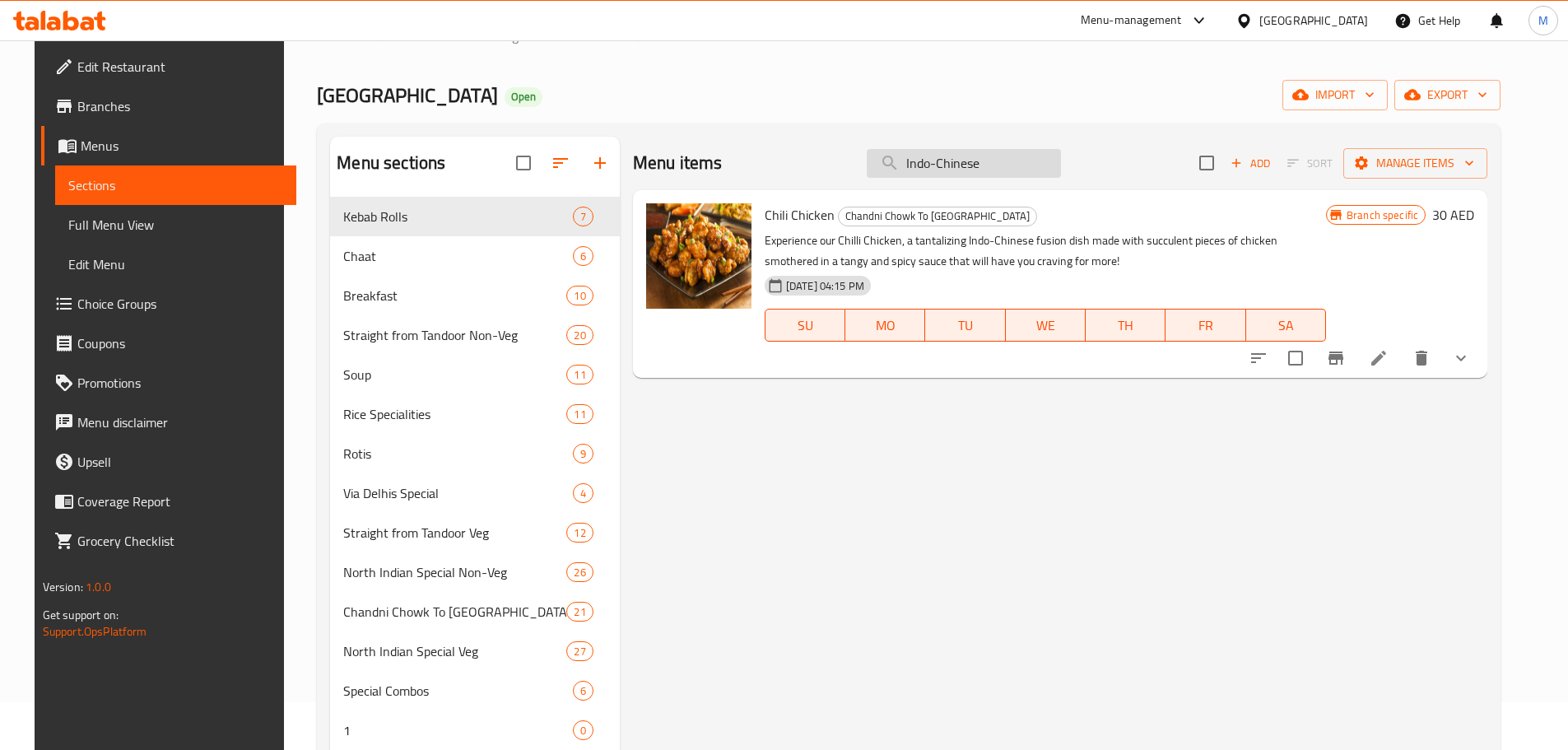
click at [950, 157] on input "Indo-Chinese" at bounding box center [963, 162] width 194 height 29
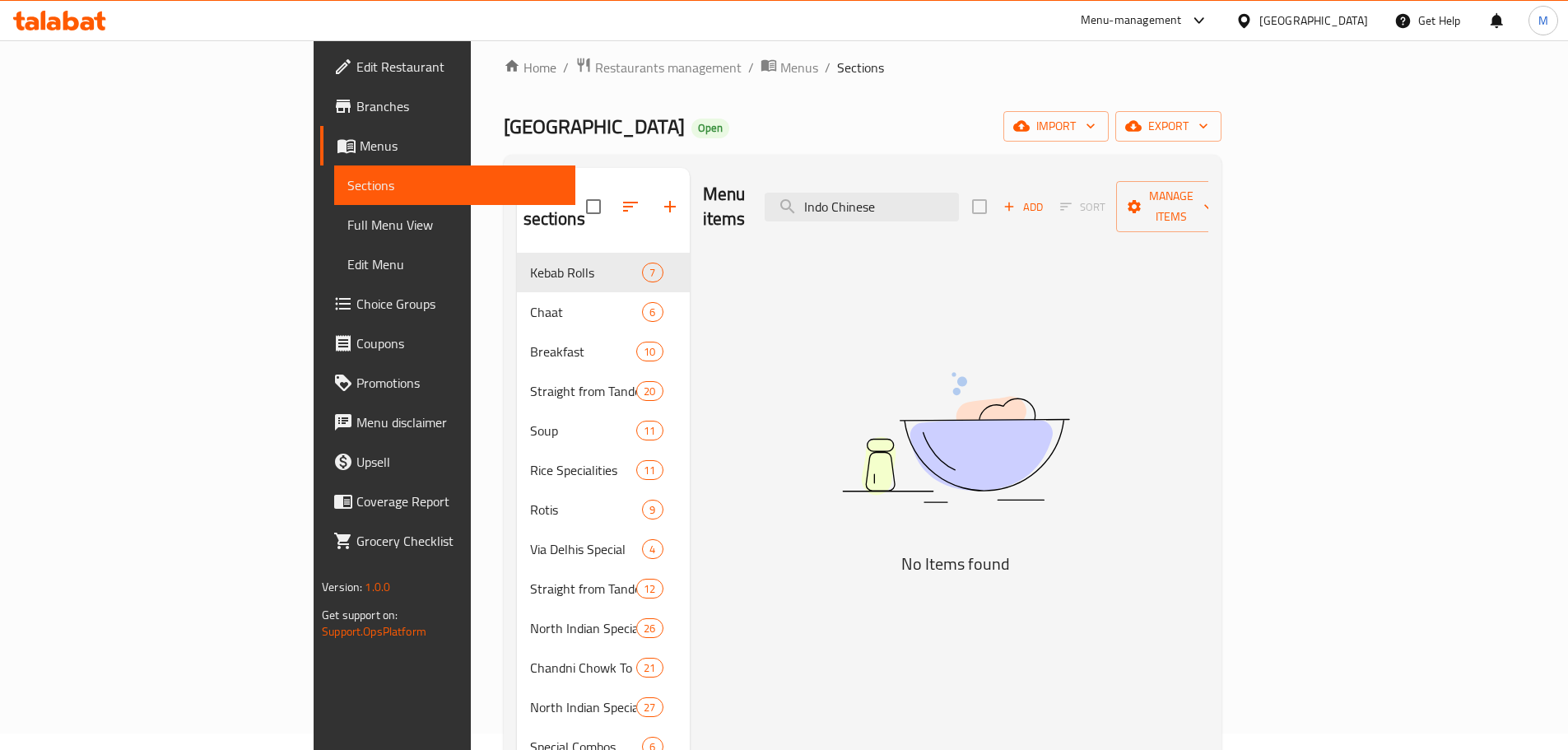
scroll to position [0, 0]
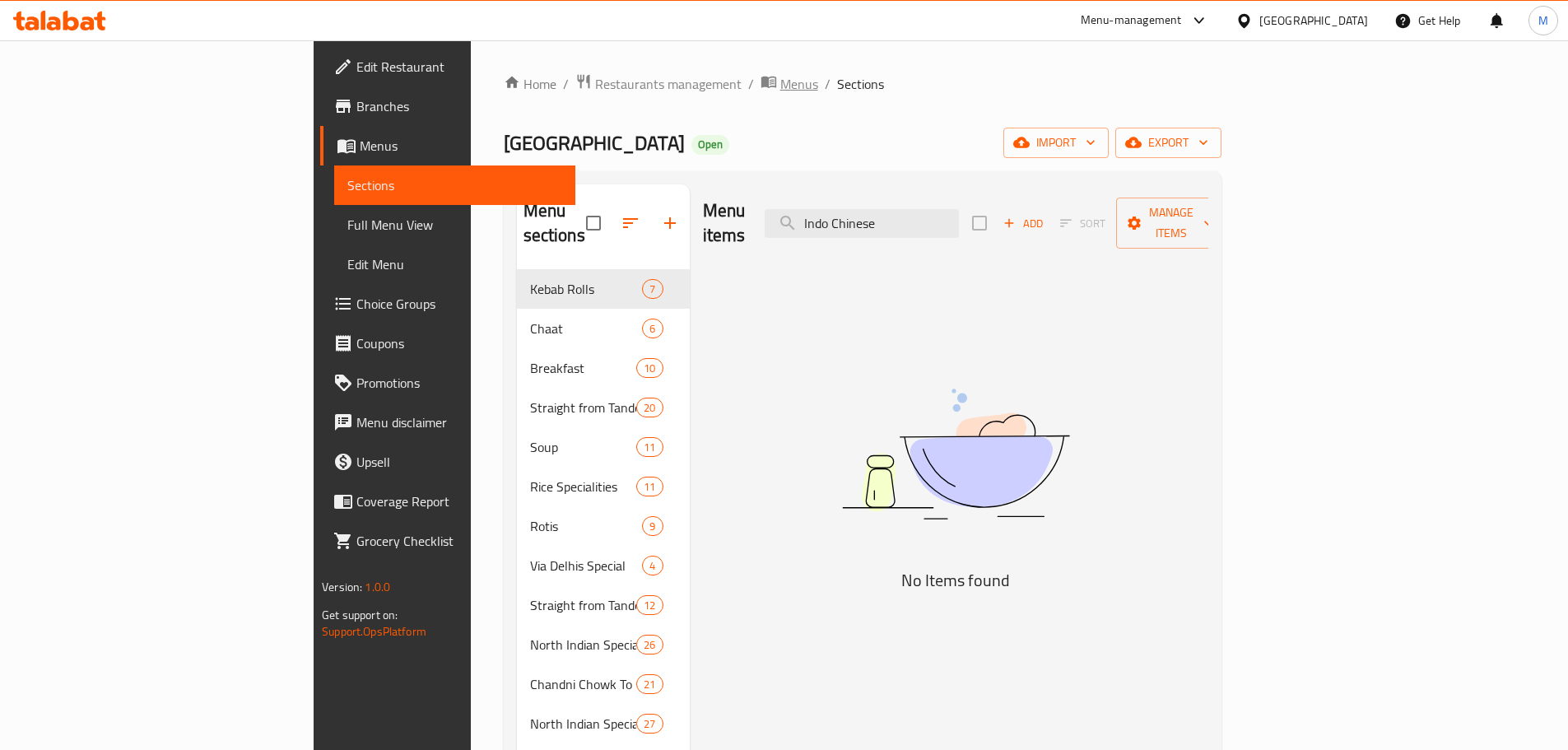
type input "Indo Chinese"
click at [780, 92] on span "Menus" at bounding box center [799, 84] width 38 height 20
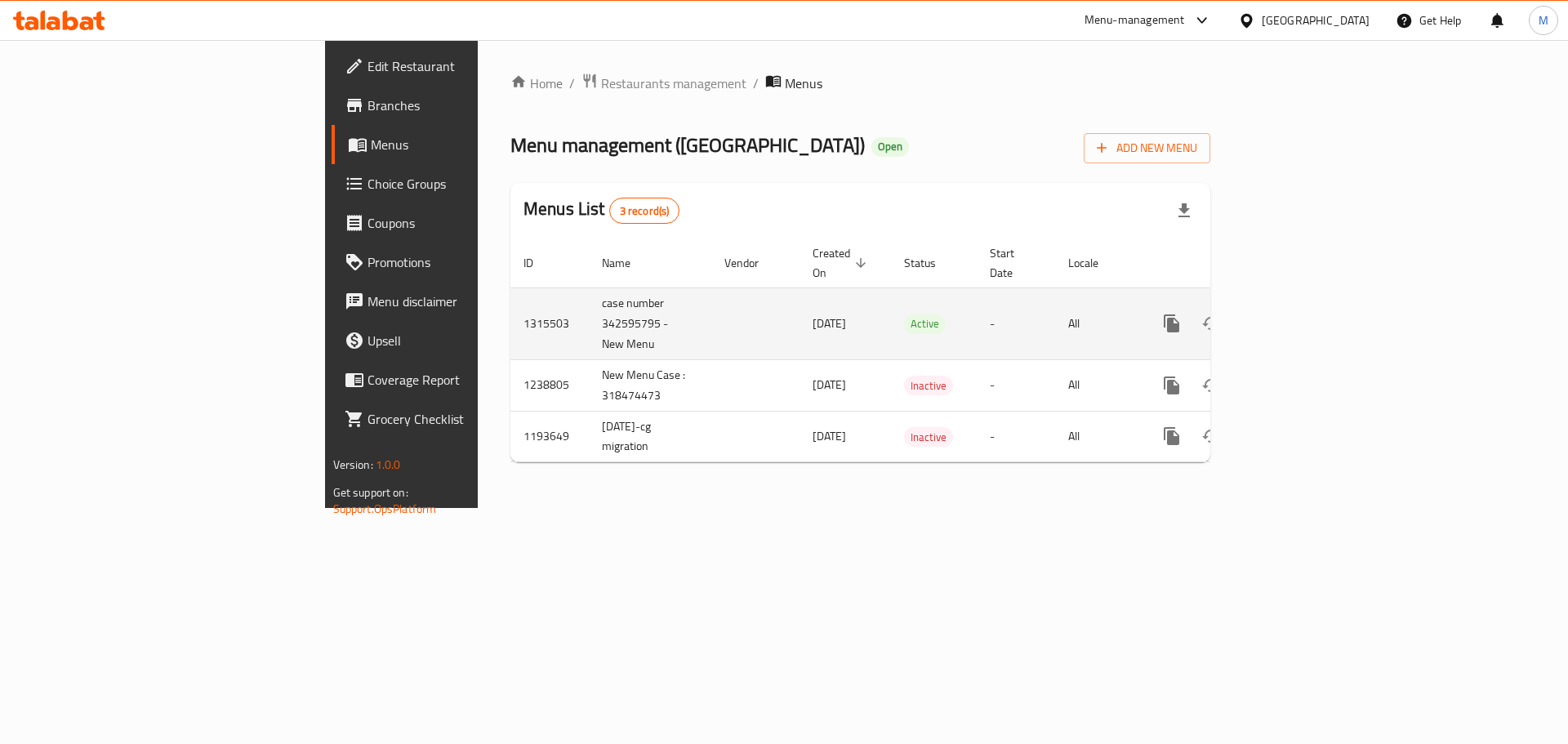
click at [1297, 316] on icon "enhanced table" at bounding box center [1289, 323] width 15 height 15
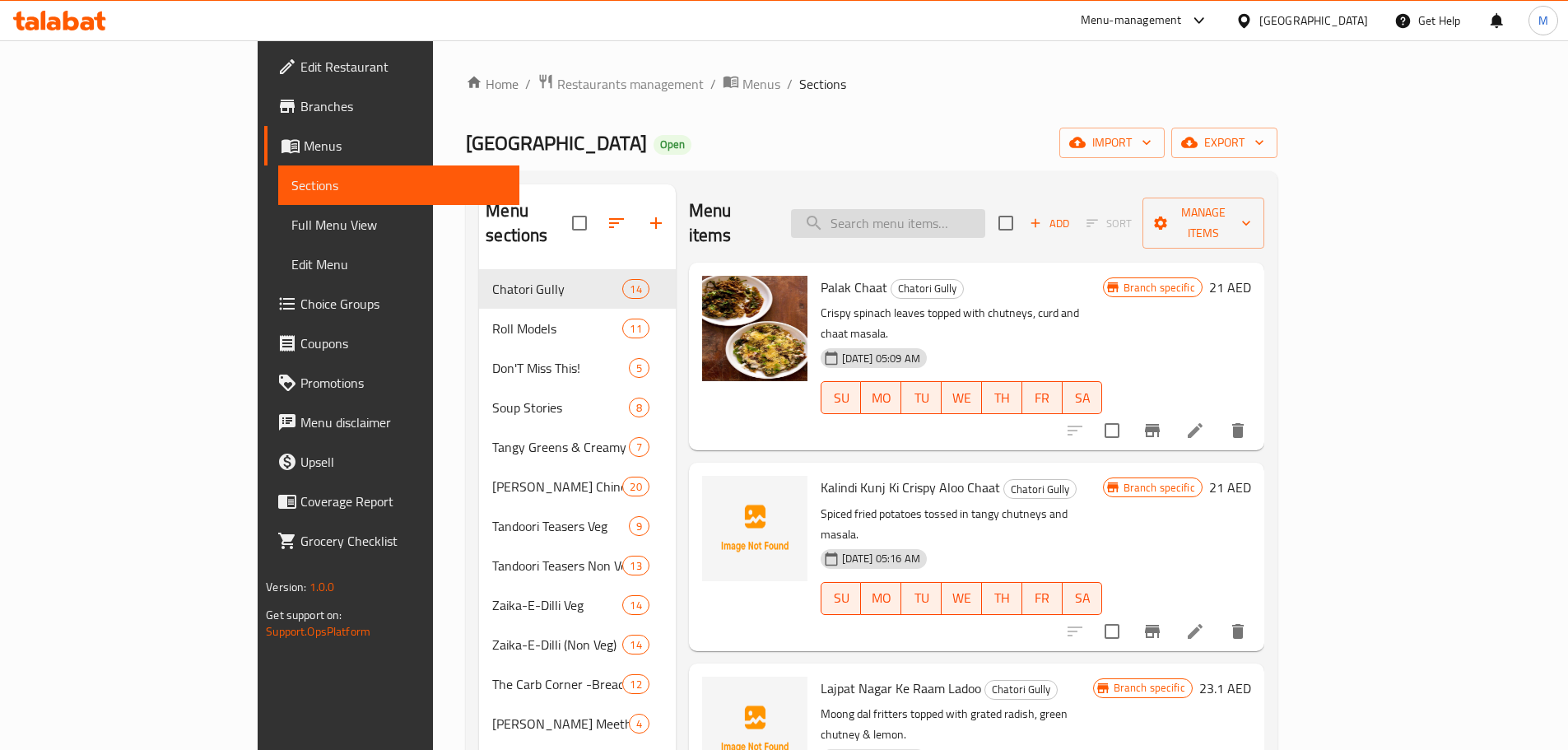
click at [985, 209] on input "search" at bounding box center [888, 223] width 194 height 29
paste input "Indo-Chinese Lunchbox"
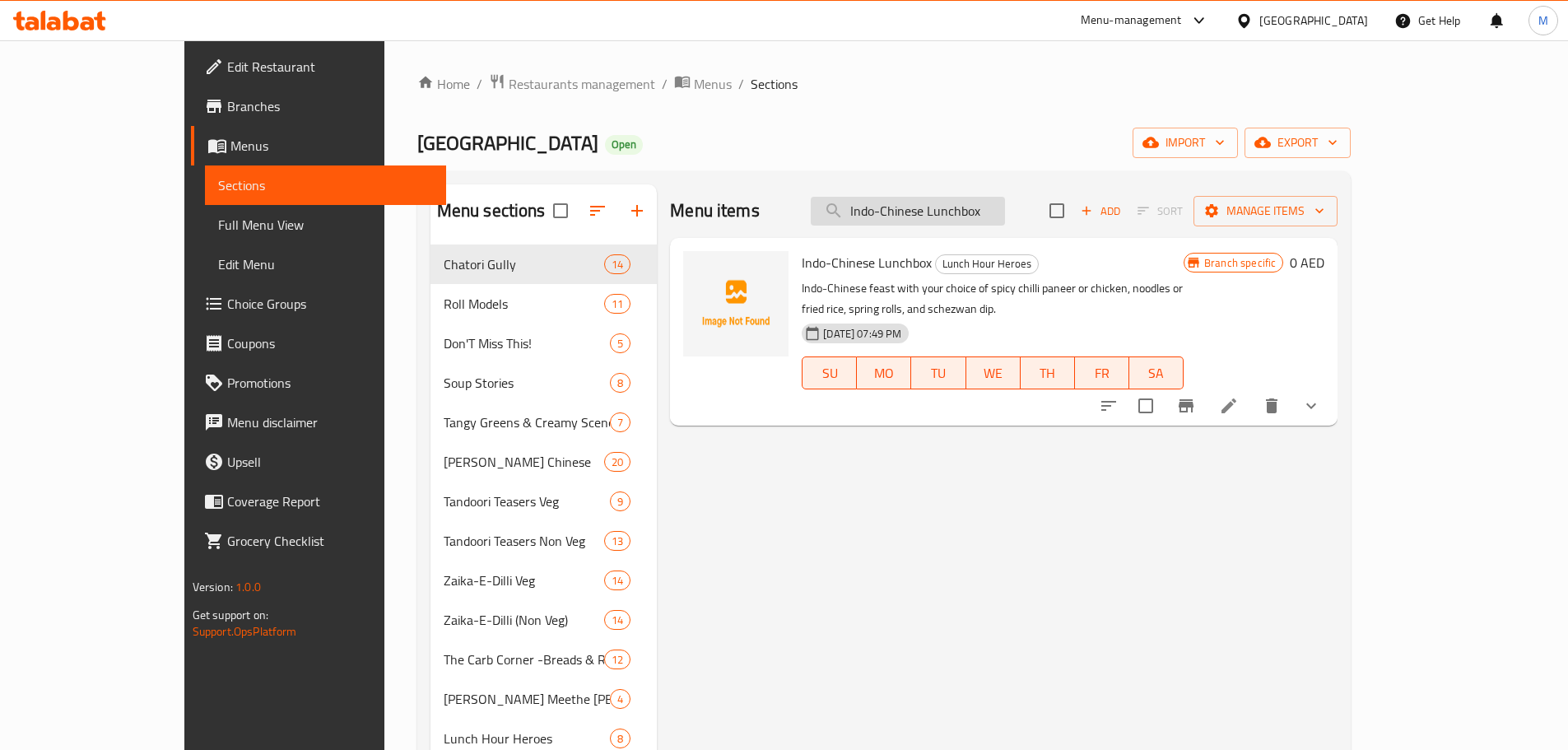
click at [967, 197] on input "Indo-Chinese Lunchbox" at bounding box center [907, 211] width 194 height 29
paste input "Sweet Corn Soup"
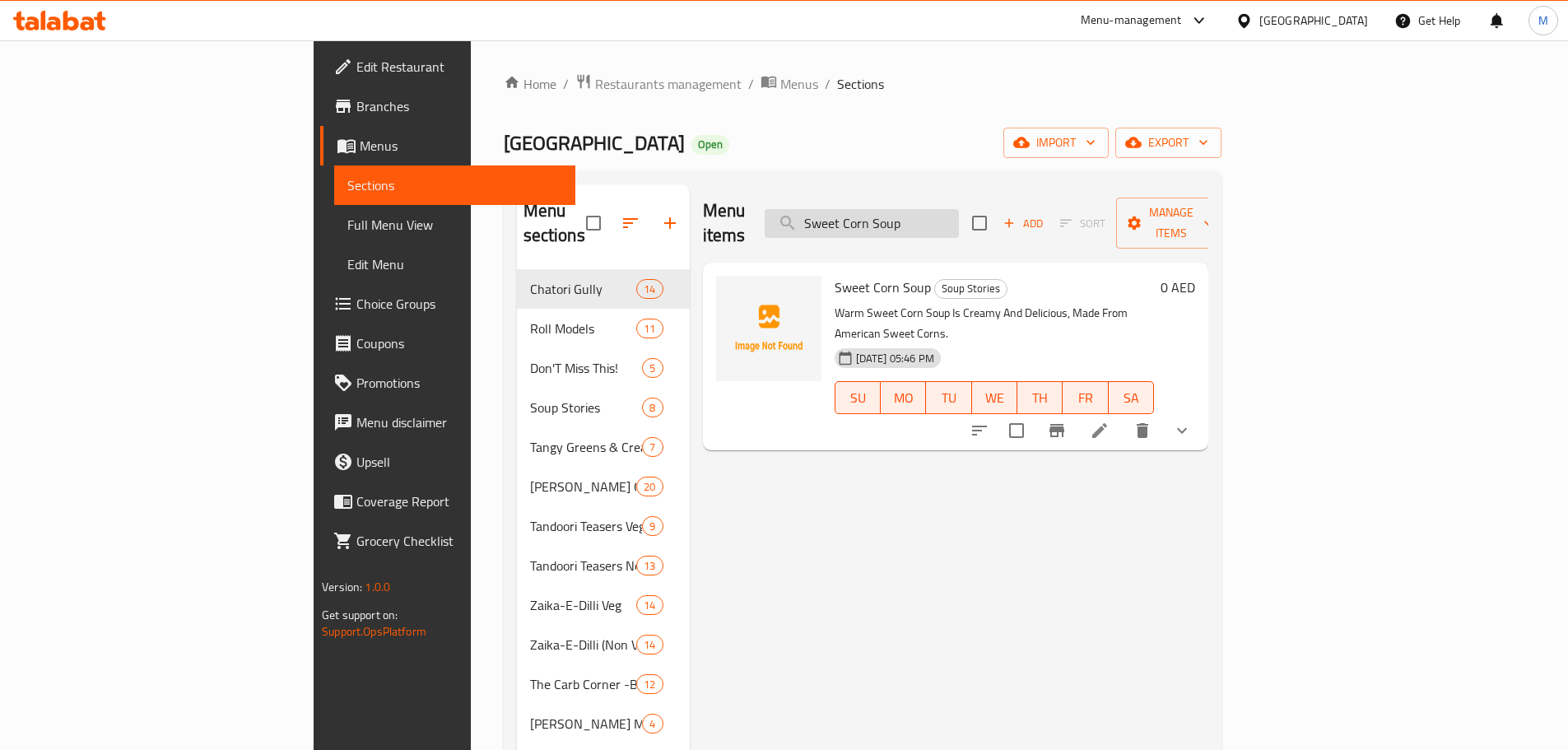
click at [959, 213] on input "Sweet Corn Soup" at bounding box center [861, 223] width 194 height 29
paste input "Hot N Sour"
click at [959, 213] on input "Hot N Sour Soup" at bounding box center [861, 223] width 194 height 29
click at [959, 212] on input "Hot N Sour Soup" at bounding box center [861, 223] width 194 height 29
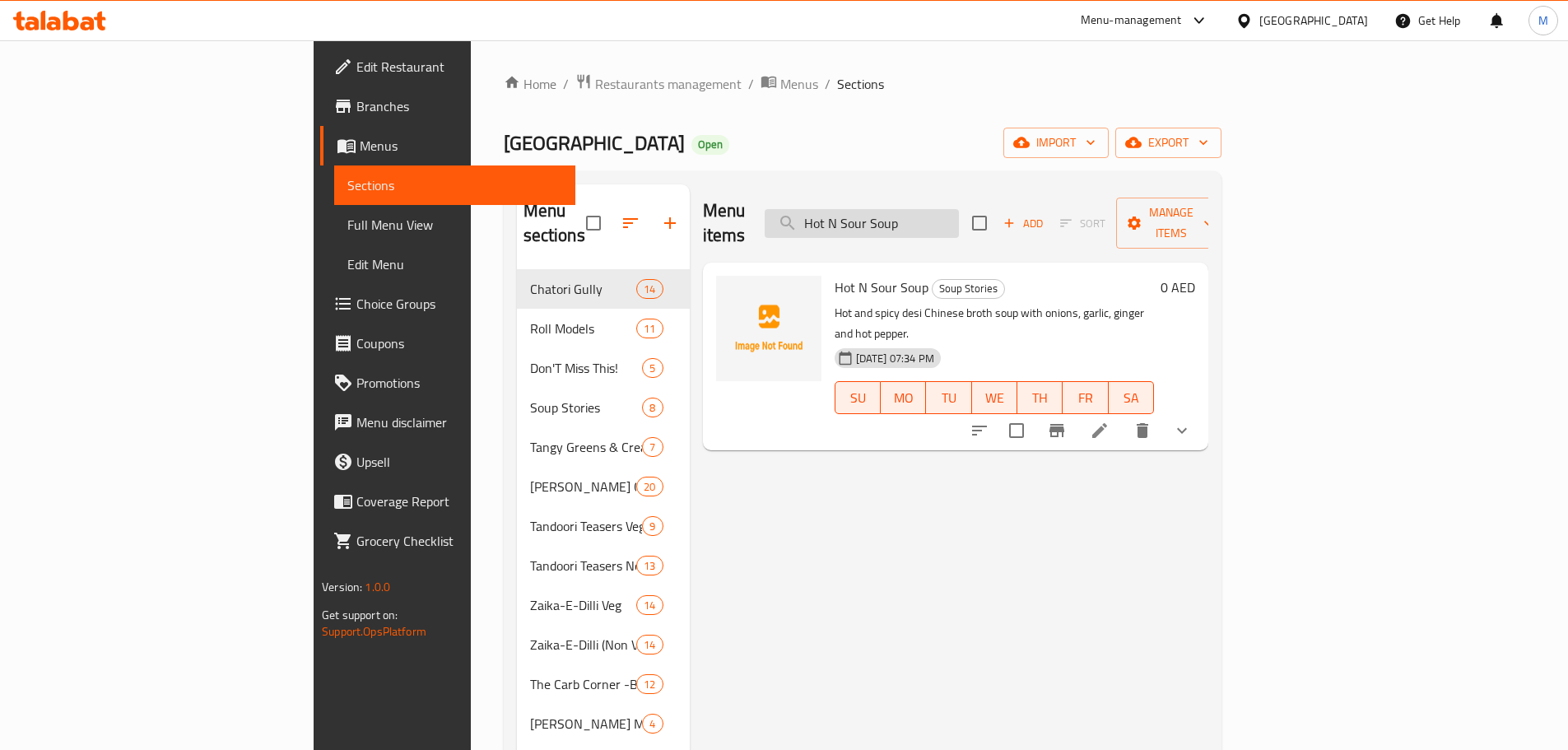
click at [959, 212] on input "Hot N Sour Soup" at bounding box center [861, 223] width 194 height 29
paste input "Manchow"
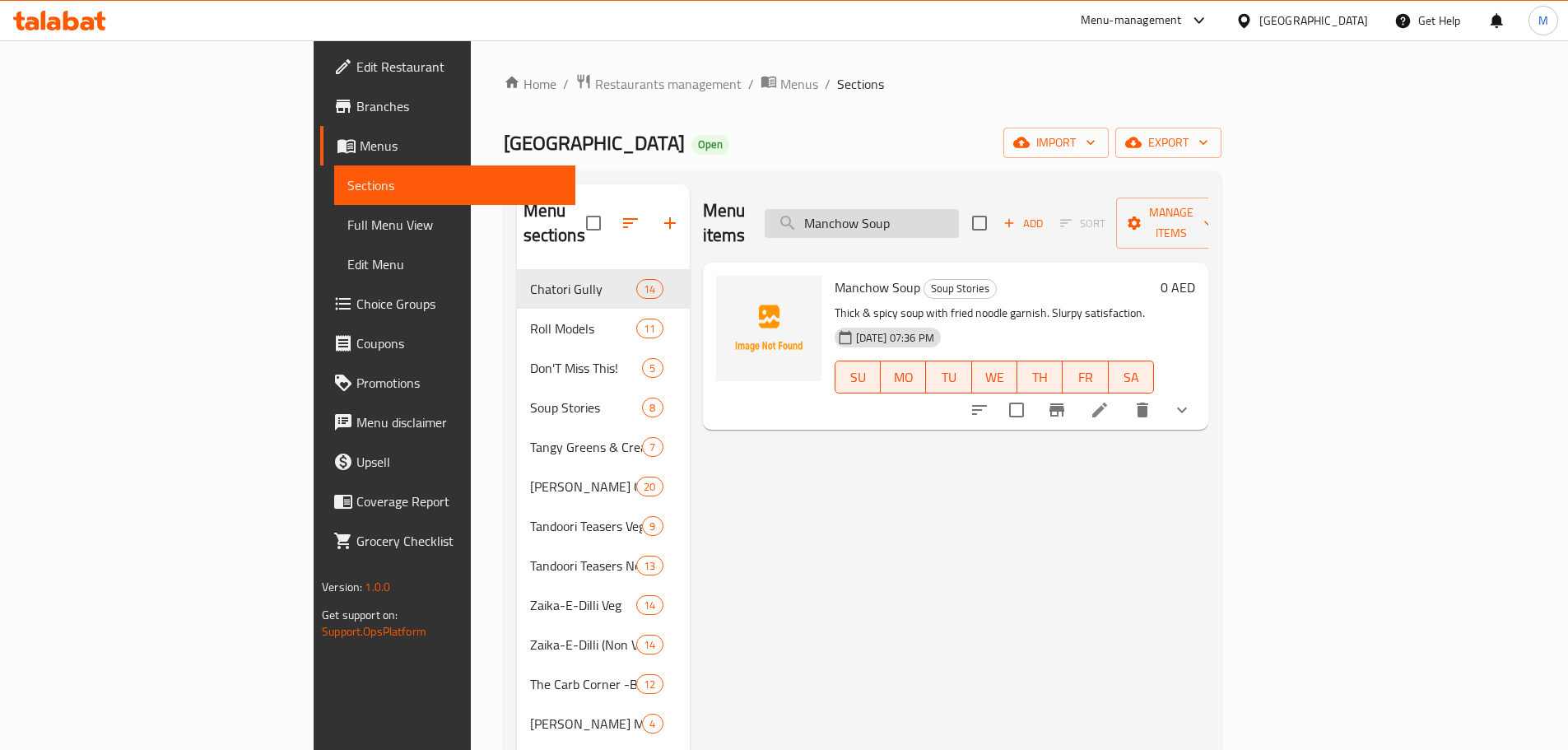
click at [959, 209] on input "Manchow Soup" at bounding box center [861, 223] width 194 height 29
paste input "Tandoori Chicken (4 Pcs)"
click at [959, 209] on input "Manchow Soup" at bounding box center [861, 223] width 194 height 29
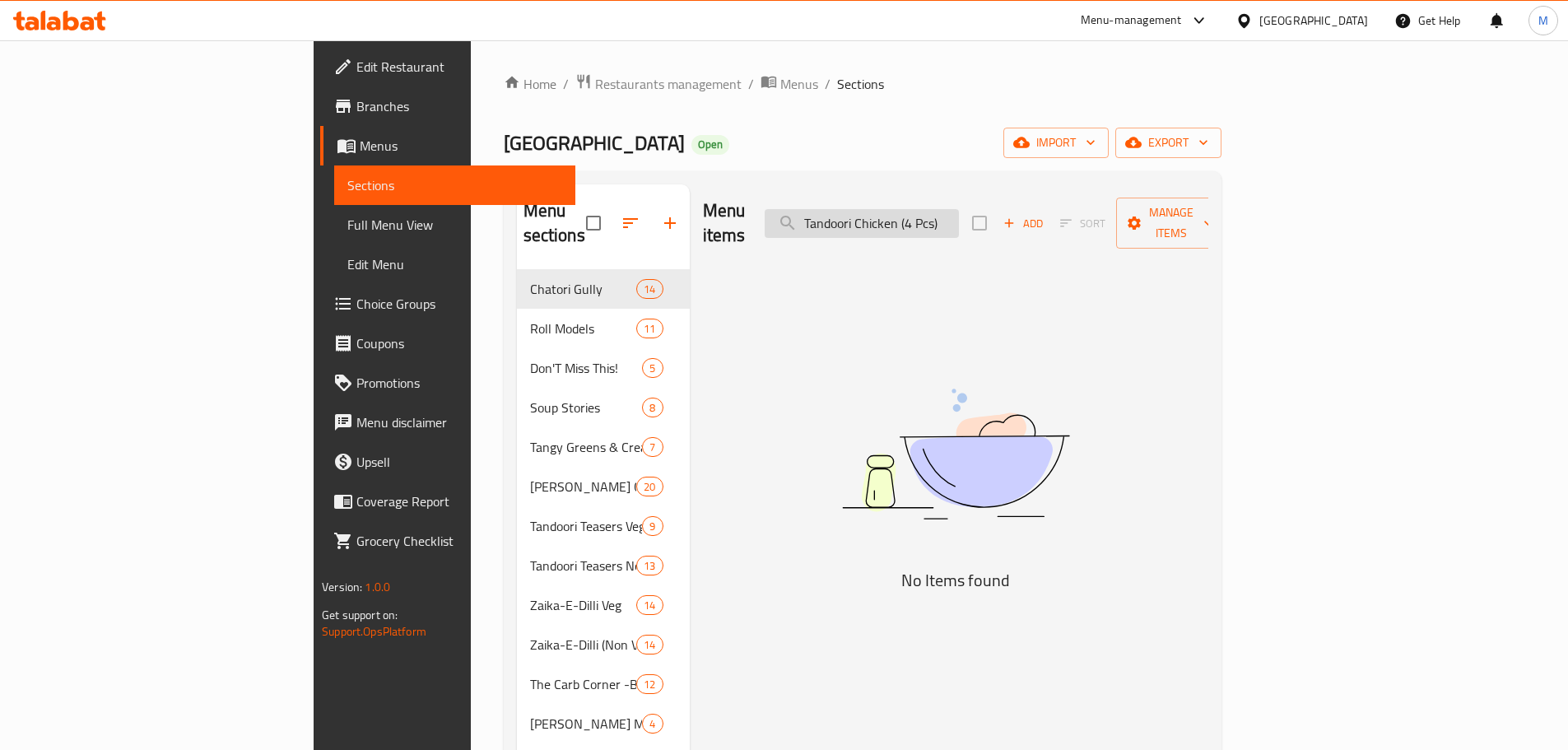
drag, startPoint x: 1020, startPoint y: 202, endPoint x: 1012, endPoint y: 206, distance: 8.9
click at [959, 209] on input "Tandoori Chicken (4 Pcs)" at bounding box center [861, 223] width 194 height 29
drag, startPoint x: 1011, startPoint y: 210, endPoint x: 1146, endPoint y: 203, distance: 135.2
click at [1146, 203] on div "Menu items Tandoori Chicken (4 Pcs) Add Sort Manage items" at bounding box center [955, 223] width 505 height 79
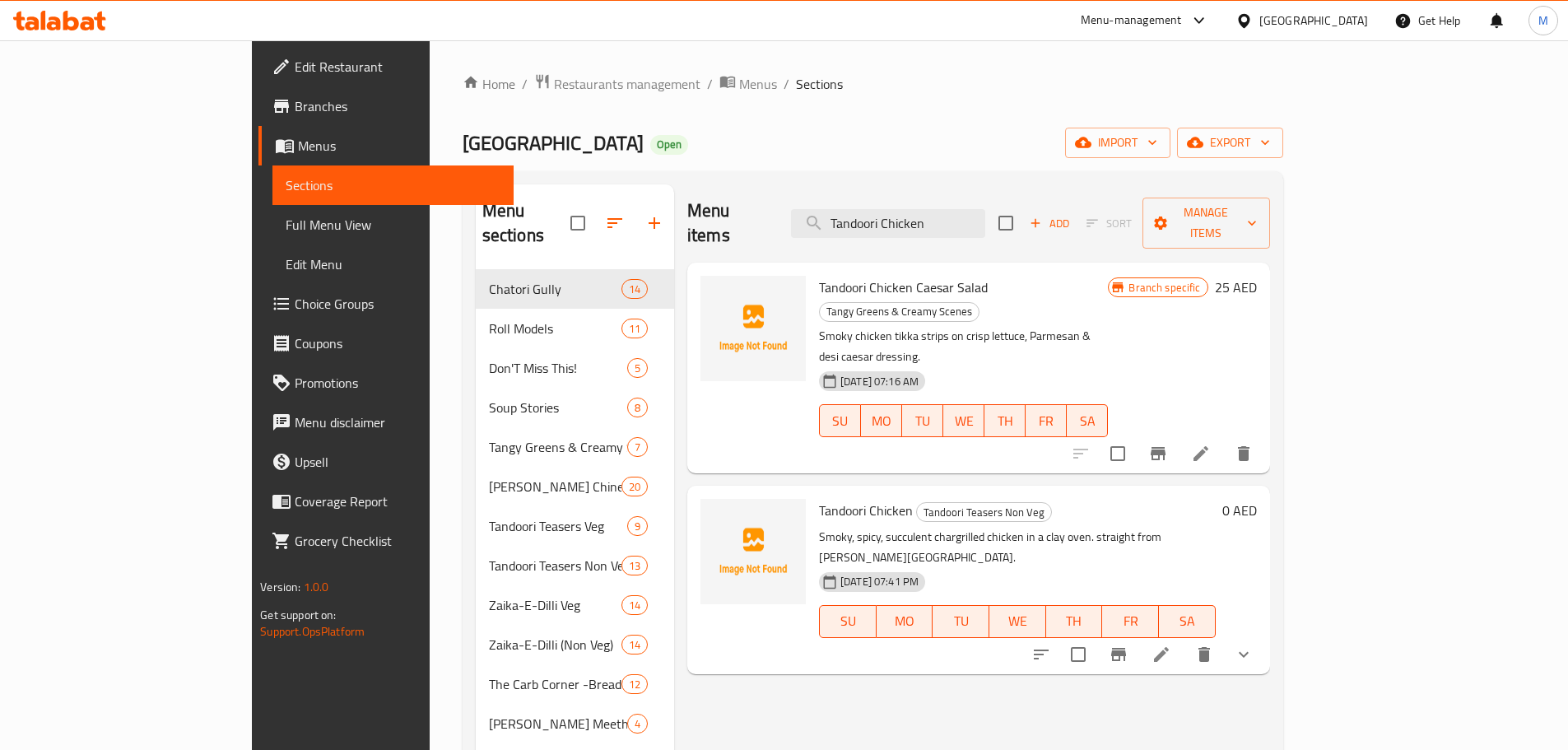
type input "Tandoori Chicken"
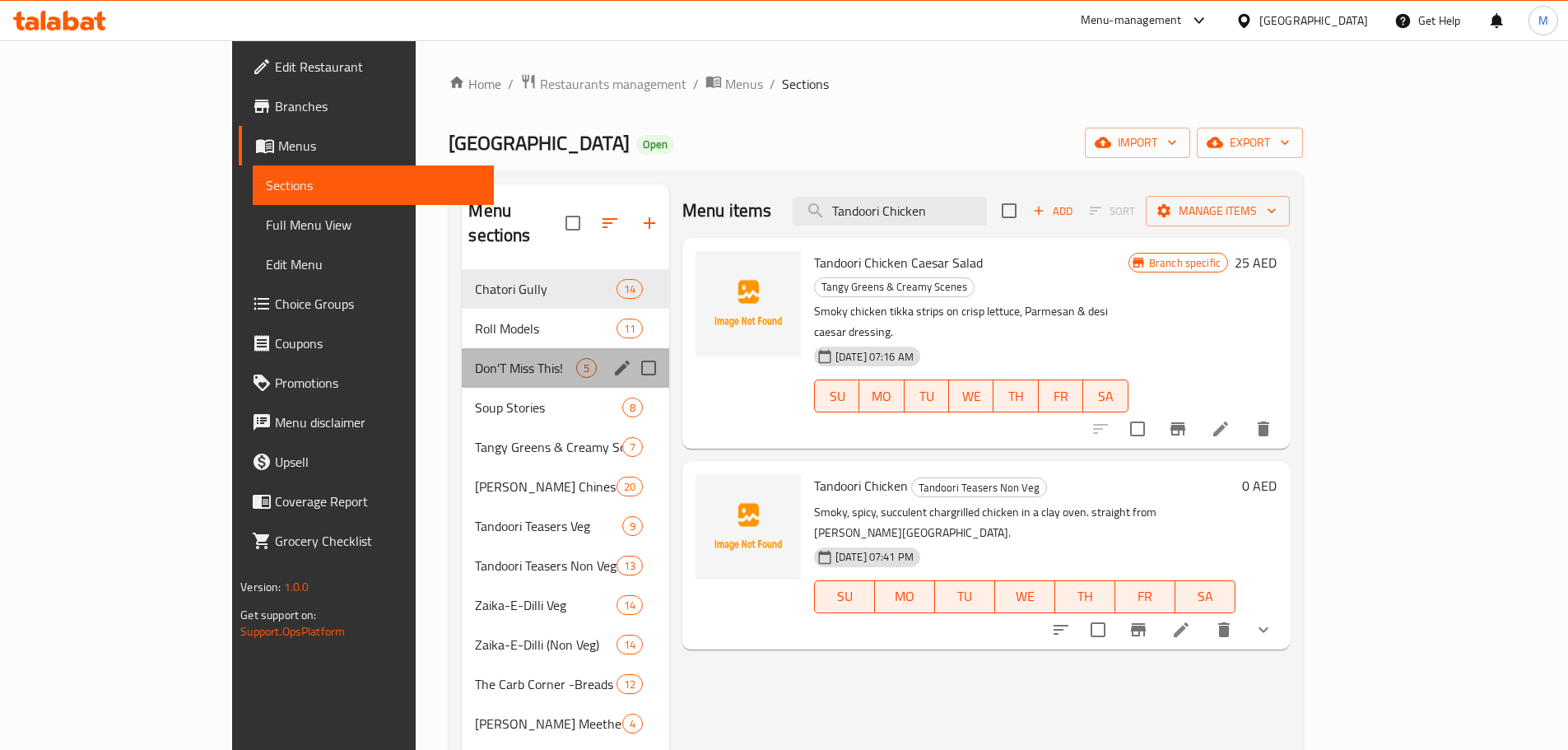
click at [461, 357] on div "Don'T Miss This! 5" at bounding box center [564, 368] width 206 height 40
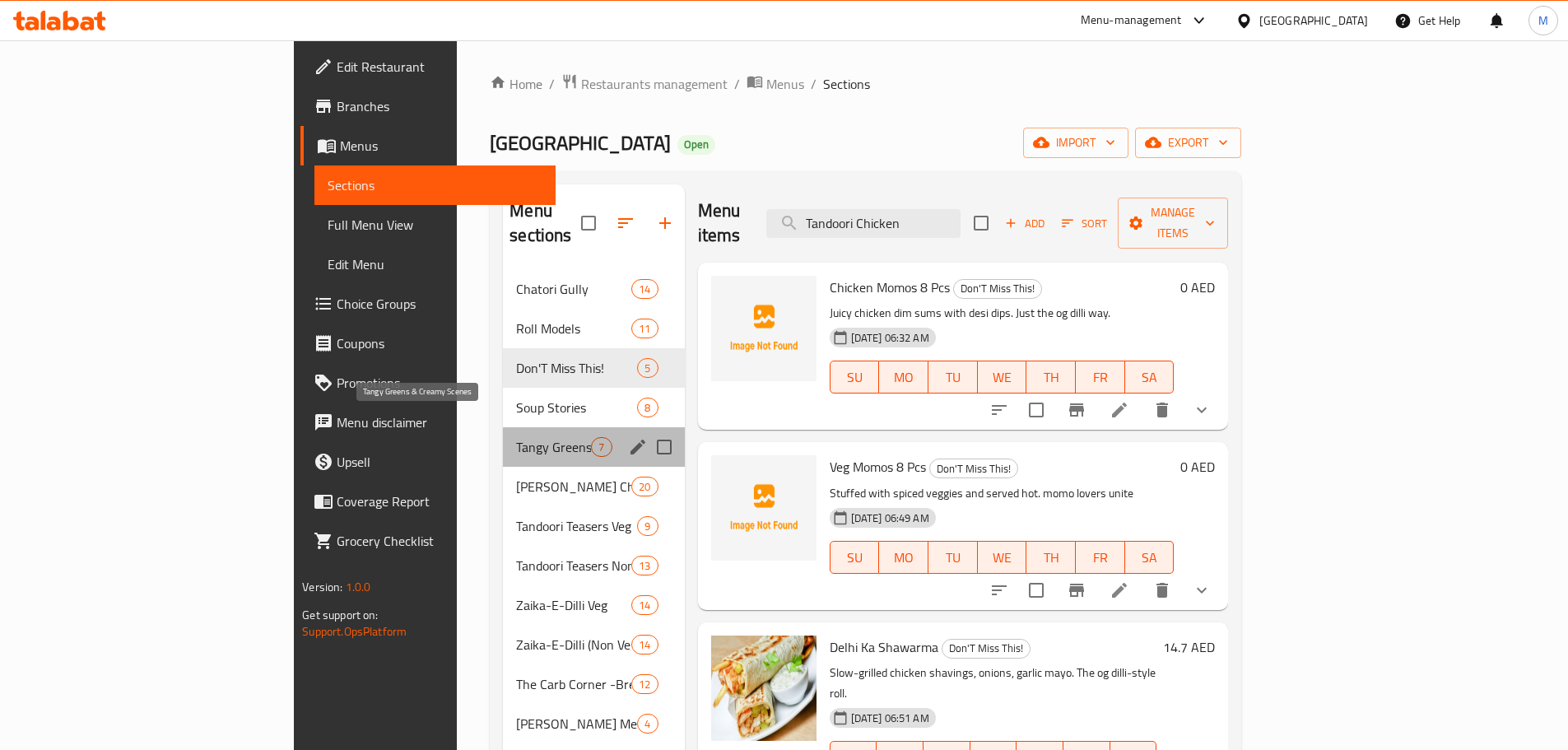
click at [516, 437] on span "Tangy Greens & Creamy Scenes" at bounding box center [553, 447] width 75 height 20
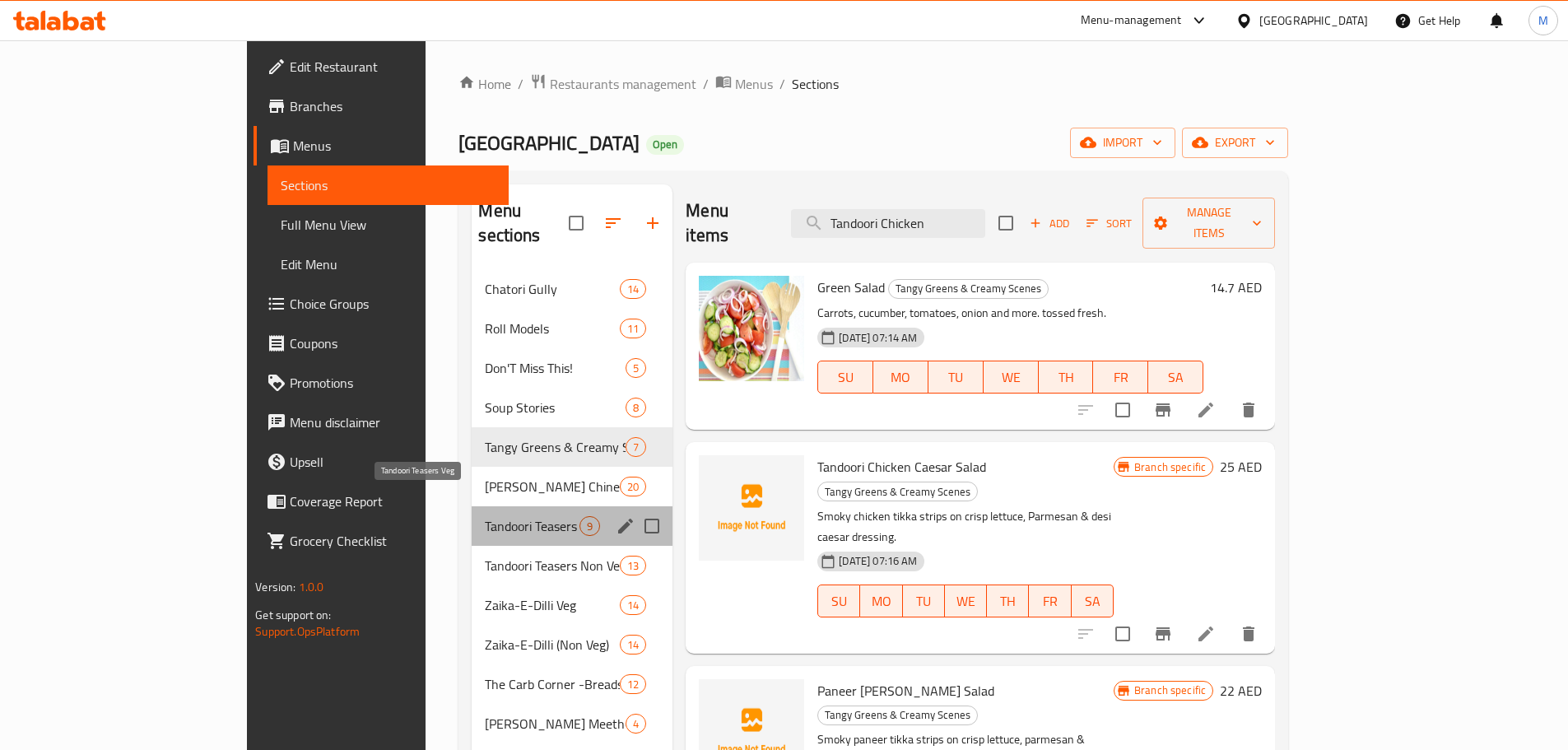
click at [485, 516] on span "Tandoori Teasers Veg" at bounding box center [532, 525] width 95 height 20
